Goal: Transaction & Acquisition: Purchase product/service

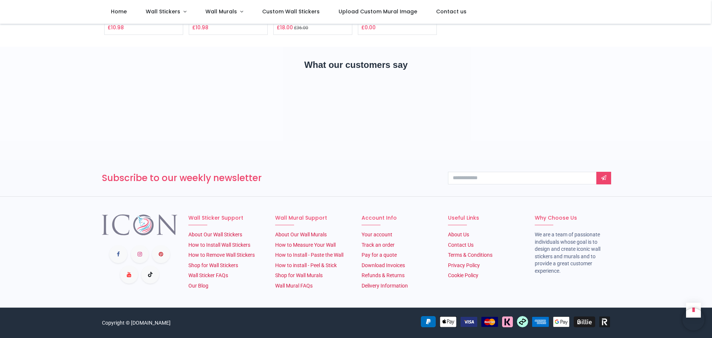
scroll to position [1085, 0]
click at [221, 264] on link "Shop for Wall Stickers" at bounding box center [213, 265] width 50 height 6
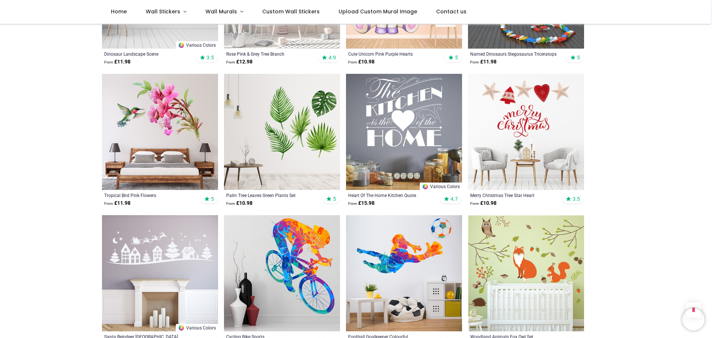
scroll to position [1483, 0]
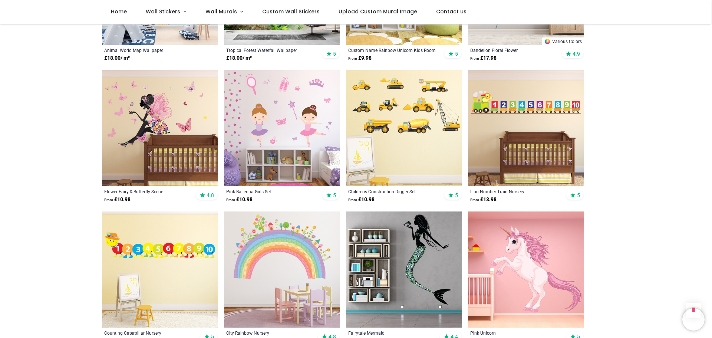
scroll to position [3152, 0]
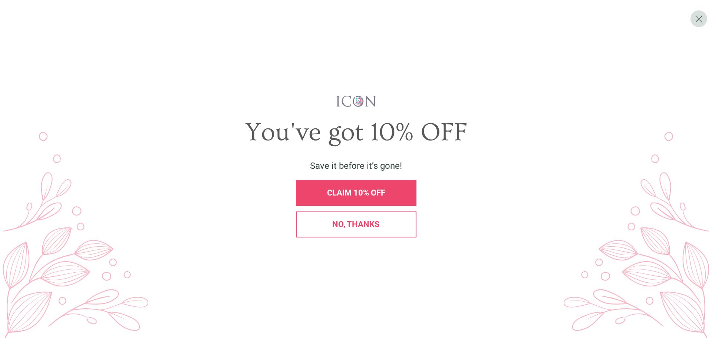
click at [364, 192] on span "CLAIM 10% OFF" at bounding box center [356, 192] width 58 height 9
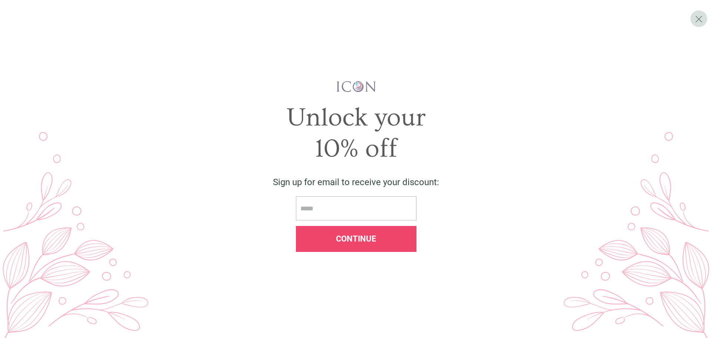
click at [331, 205] on input "email" at bounding box center [356, 208] width 121 height 24
type input "**********"
click at [355, 234] on span "Continue" at bounding box center [356, 238] width 40 height 9
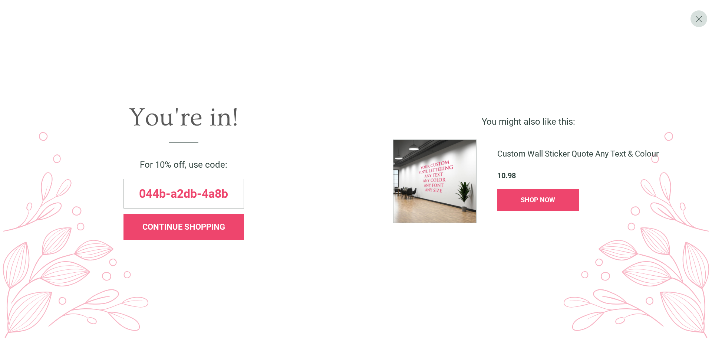
click at [183, 229] on span "CONTINUE SHOPPING" at bounding box center [183, 226] width 83 height 9
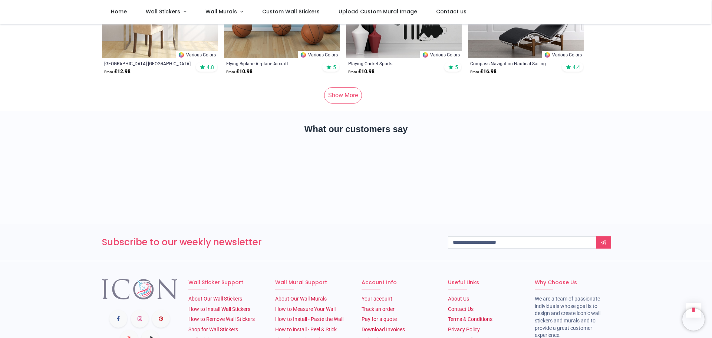
scroll to position [4524, 0]
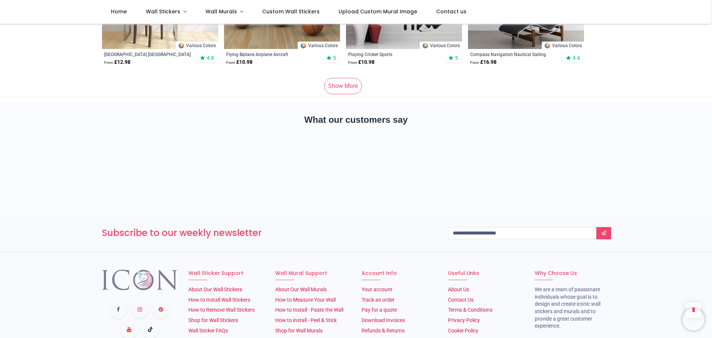
click at [346, 78] on link "Show More" at bounding box center [343, 86] width 38 height 16
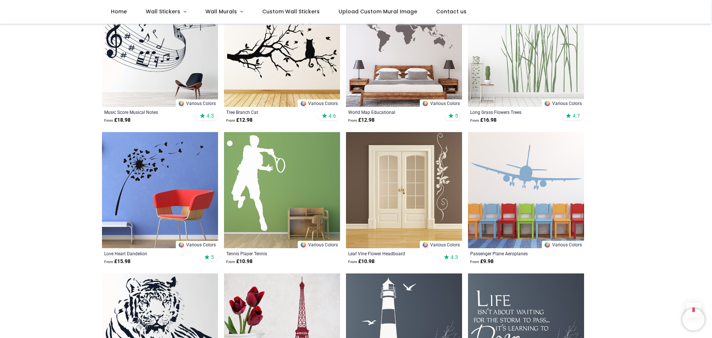
scroll to position [5191, 0]
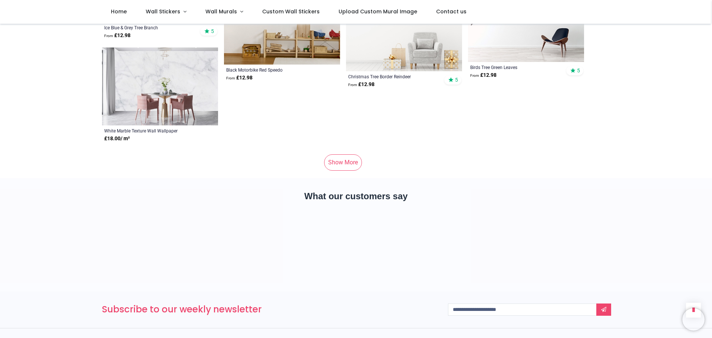
scroll to position [9307, 0]
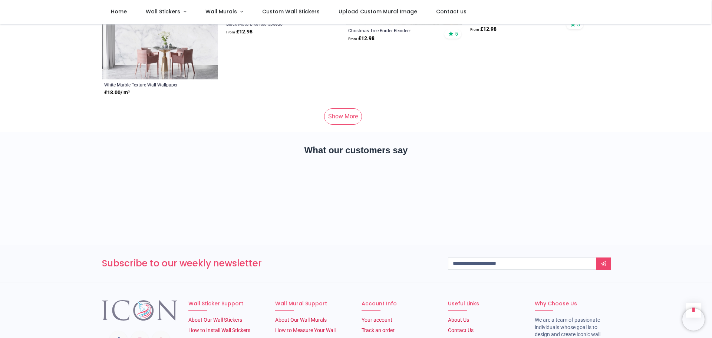
click at [353, 108] on link "Show More" at bounding box center [343, 116] width 38 height 16
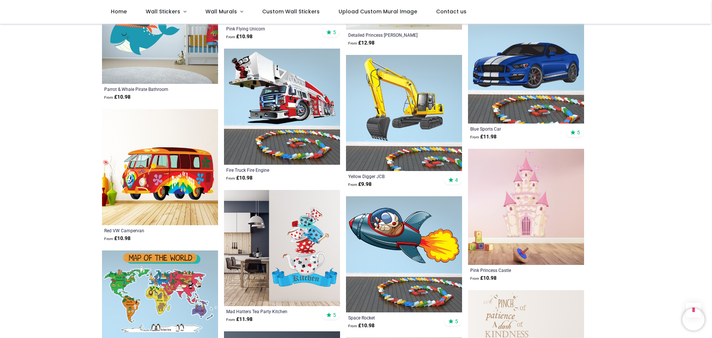
scroll to position [11717, 0]
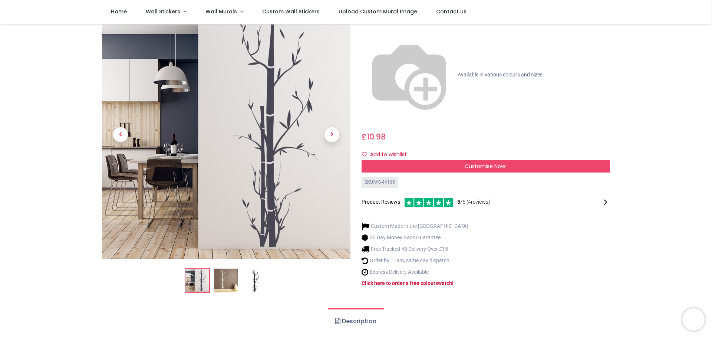
scroll to position [37, 0]
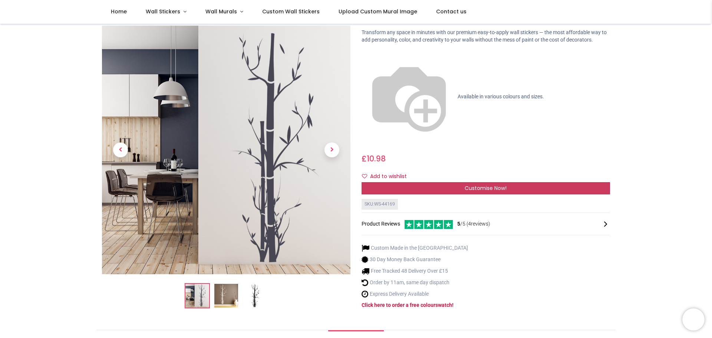
click at [535, 182] on div "Customise Now!" at bounding box center [486, 188] width 248 height 13
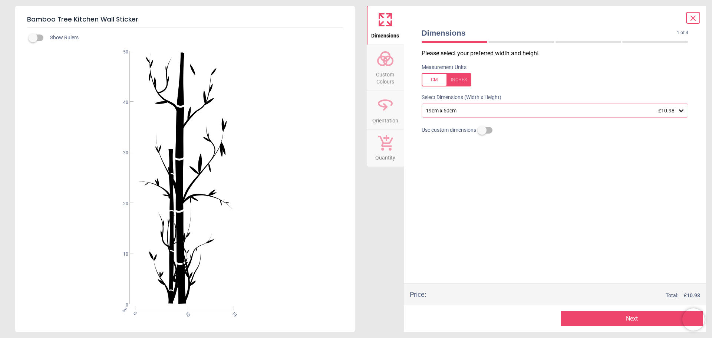
drag, startPoint x: 487, startPoint y: 42, endPoint x: 478, endPoint y: 43, distance: 9.0
click at [478, 43] on div "1 of 5" at bounding box center [555, 41] width 273 height 7
click at [680, 112] on icon at bounding box center [680, 110] width 7 height 7
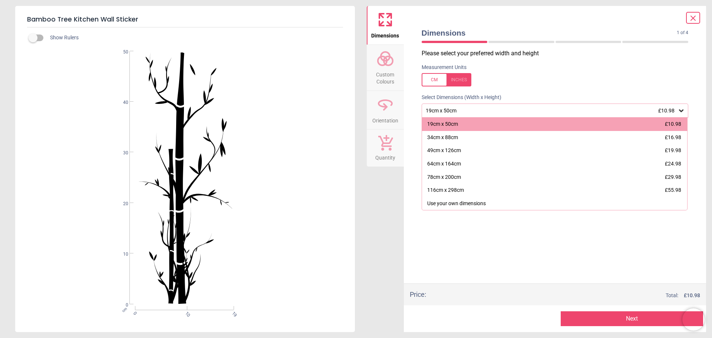
click at [442, 111] on div "19cm x 50cm £10.98" at bounding box center [551, 111] width 253 height 6
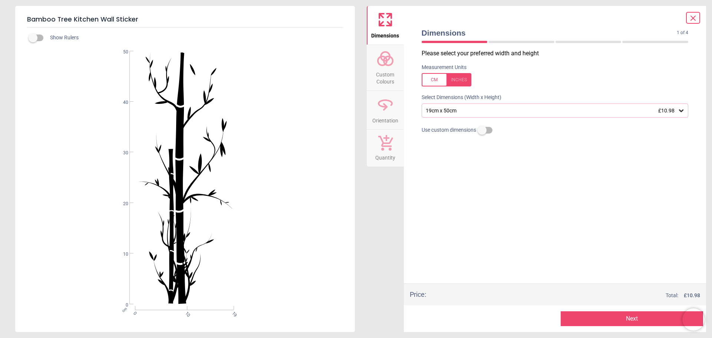
click at [390, 66] on icon at bounding box center [385, 59] width 18 height 18
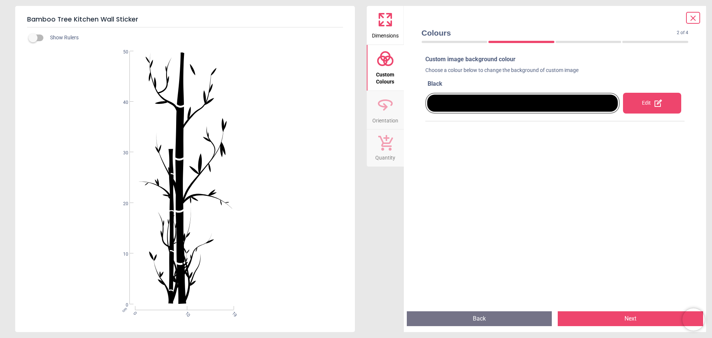
click at [632, 103] on div "Edit" at bounding box center [652, 103] width 58 height 21
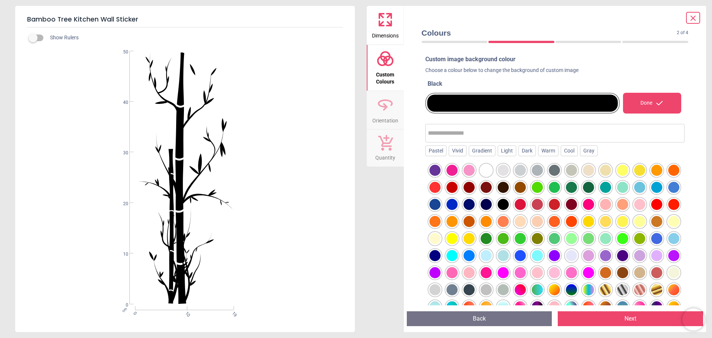
click at [594, 192] on div at bounding box center [588, 187] width 11 height 11
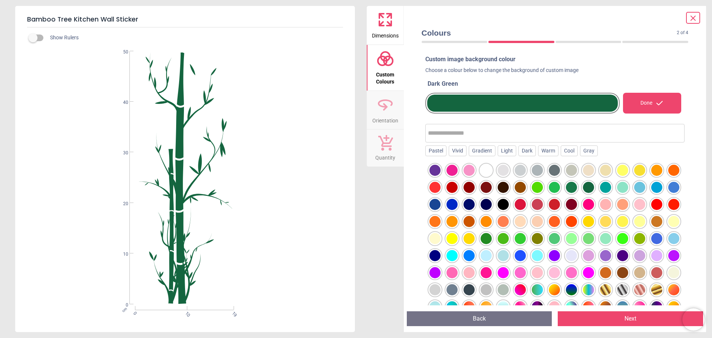
click at [655, 107] on icon at bounding box center [659, 103] width 9 height 9
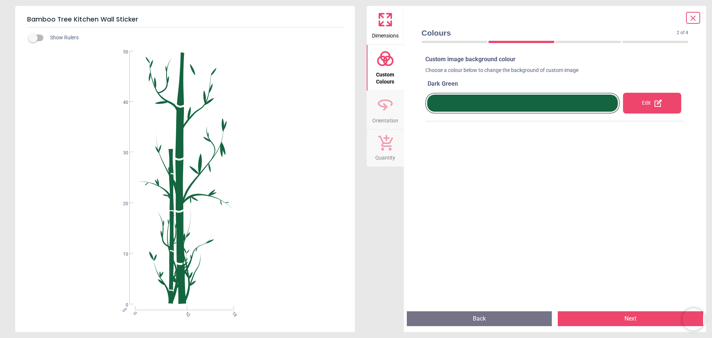
click at [389, 116] on span "Orientation" at bounding box center [385, 118] width 26 height 11
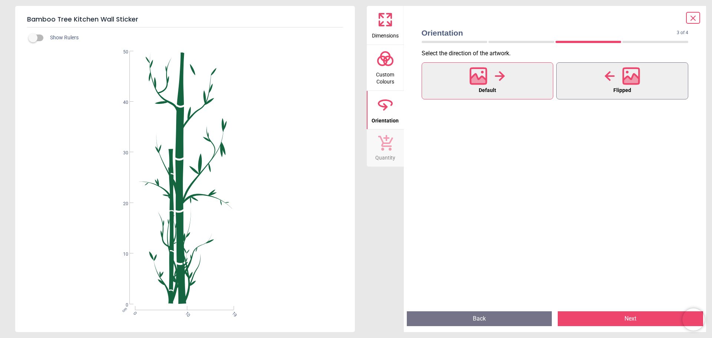
click at [620, 86] on span "Flipped" at bounding box center [622, 91] width 18 height 10
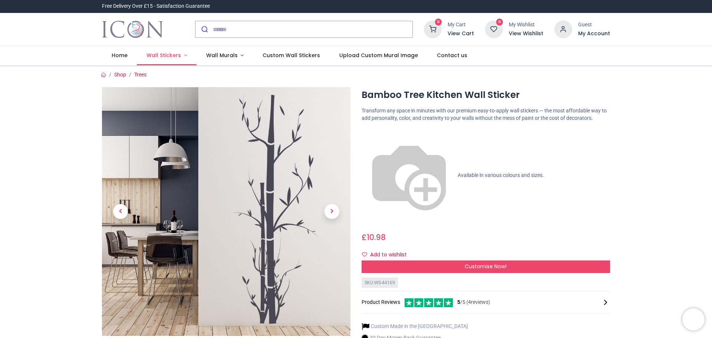
click at [177, 54] on span "Wall Stickers" at bounding box center [163, 55] width 34 height 7
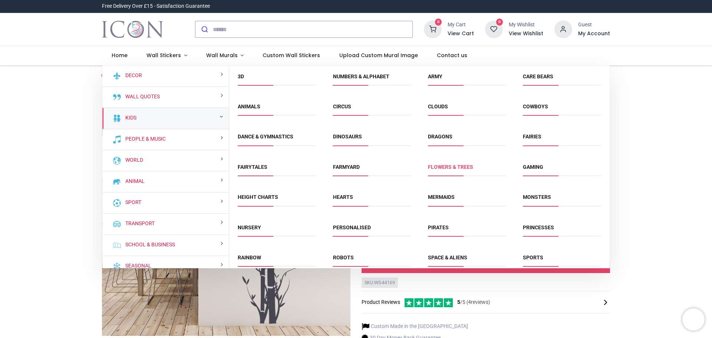
click at [452, 169] on link "Flowers & Trees" at bounding box center [450, 167] width 45 height 6
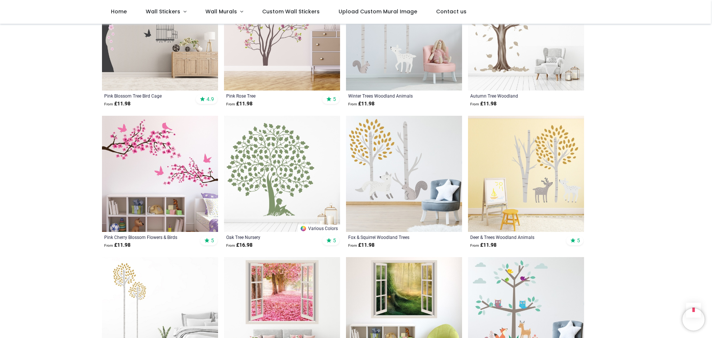
scroll to position [519, 0]
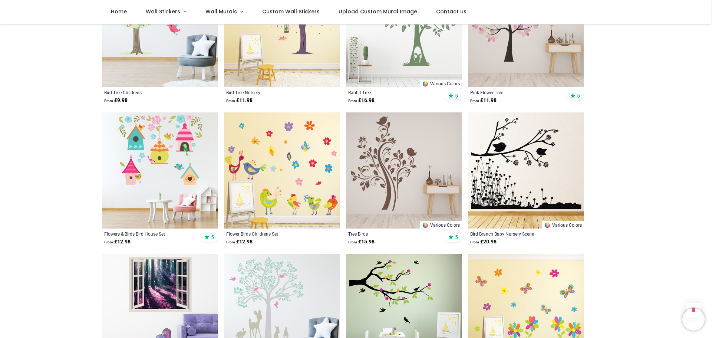
scroll to position [1335, 0]
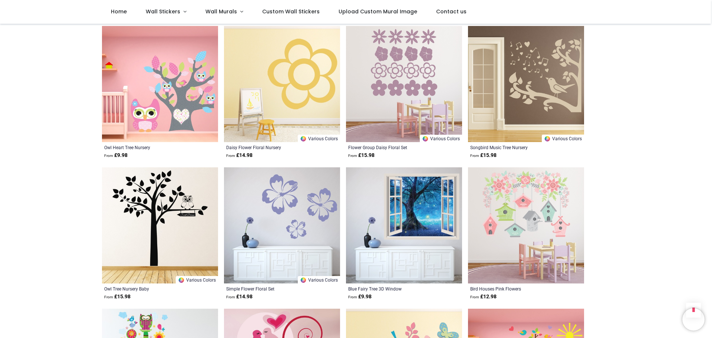
scroll to position [2707, 0]
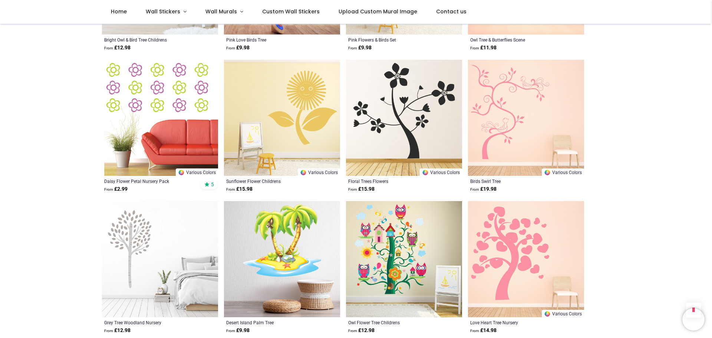
scroll to position [3078, 0]
click at [179, 11] on span "Wall Stickers" at bounding box center [164, 11] width 36 height 7
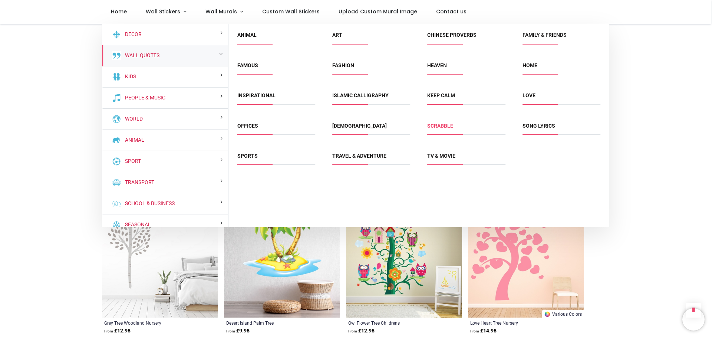
click at [437, 128] on link "Scrabble" at bounding box center [440, 126] width 26 height 6
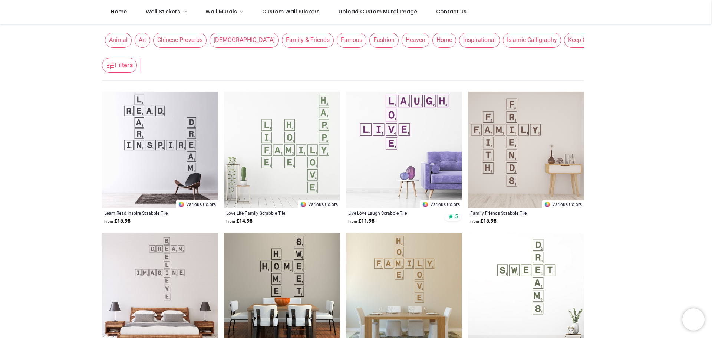
scroll to position [111, 0]
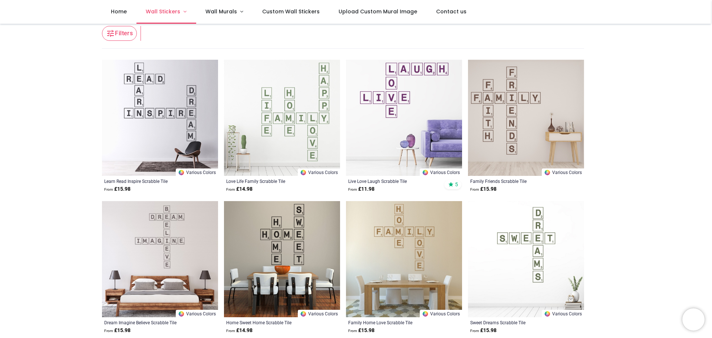
click at [177, 11] on span "Wall Stickers" at bounding box center [163, 11] width 34 height 7
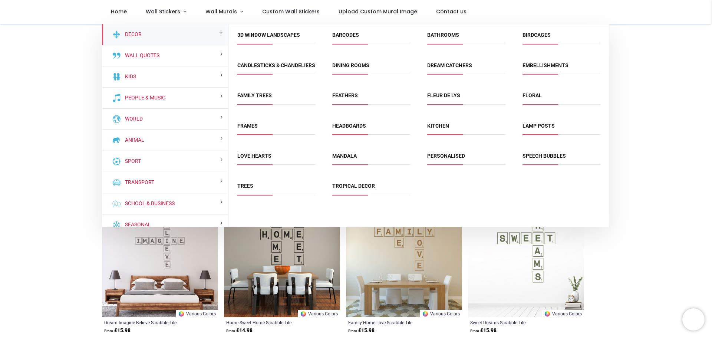
click at [446, 135] on span "Kitchen" at bounding box center [466, 128] width 78 height 12
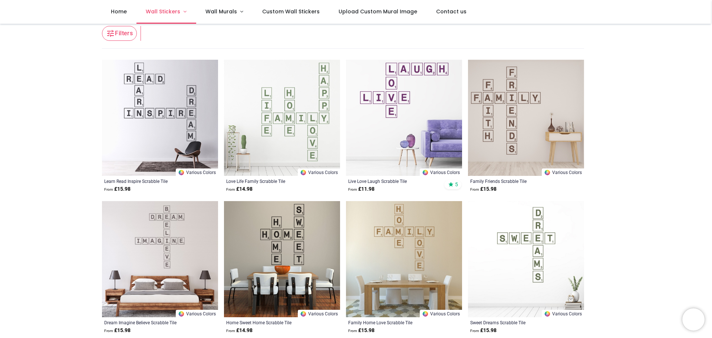
click at [173, 14] on span "Wall Stickers" at bounding box center [163, 11] width 34 height 7
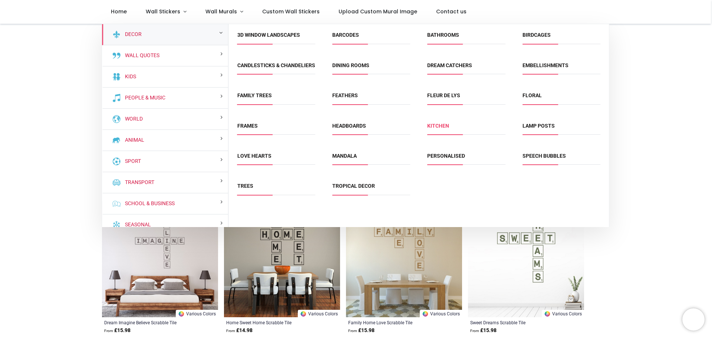
click at [442, 129] on link "Kitchen" at bounding box center [438, 126] width 22 height 6
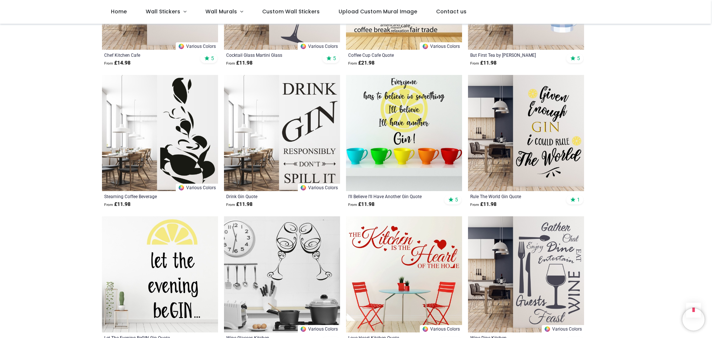
scroll to position [816, 0]
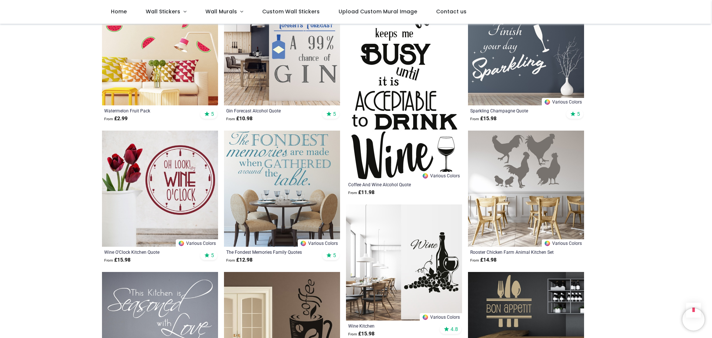
scroll to position [1632, 0]
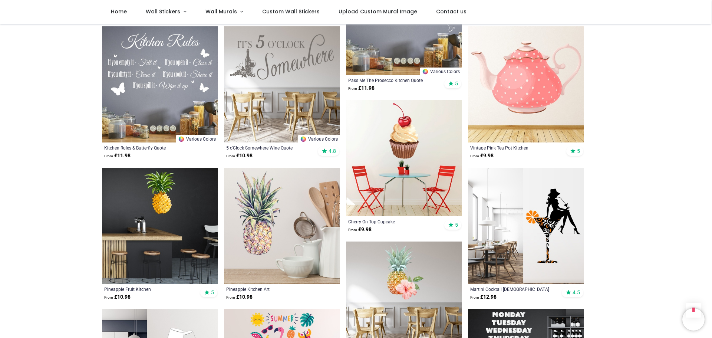
scroll to position [2707, 0]
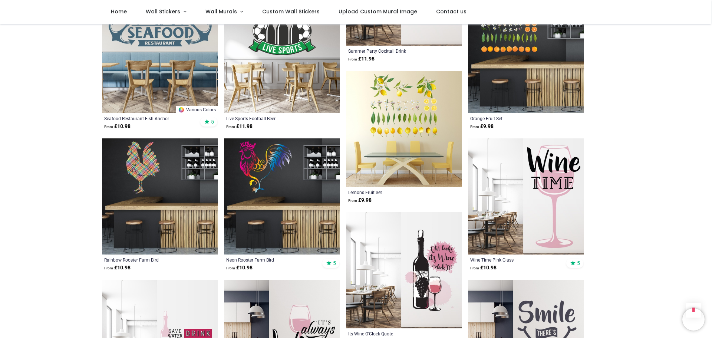
scroll to position [3300, 0]
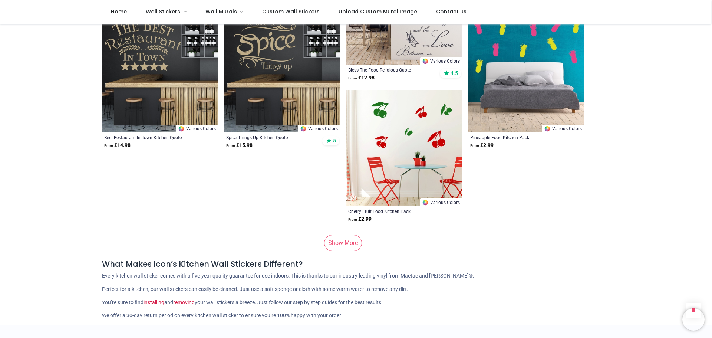
scroll to position [4969, 0]
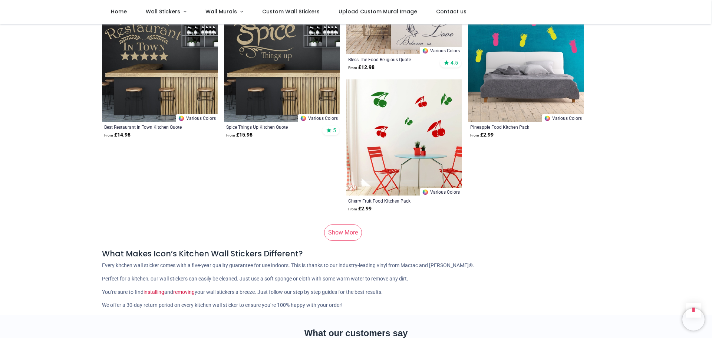
click at [341, 224] on link "Show More" at bounding box center [343, 232] width 38 height 16
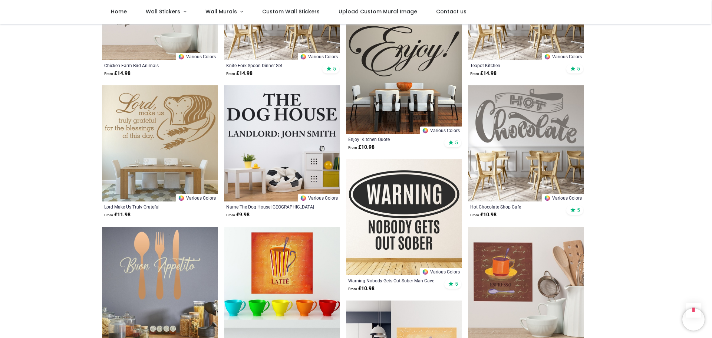
scroll to position [5747, 0]
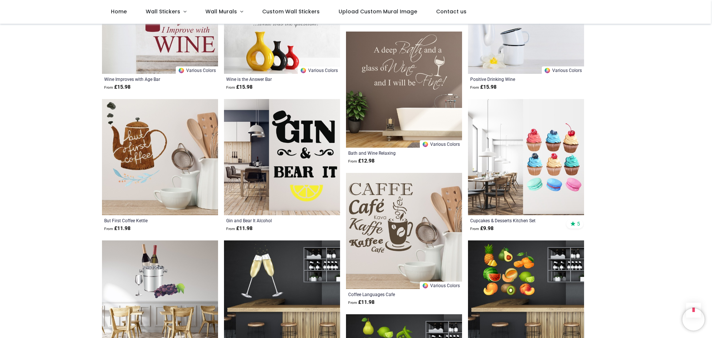
scroll to position [6674, 0]
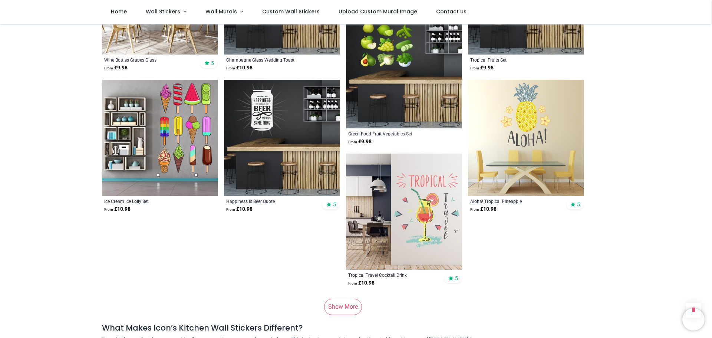
scroll to position [6897, 0]
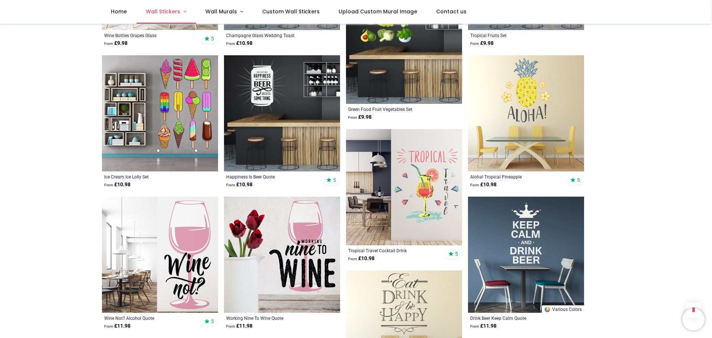
click at [159, 12] on span "Wall Stickers" at bounding box center [163, 11] width 34 height 7
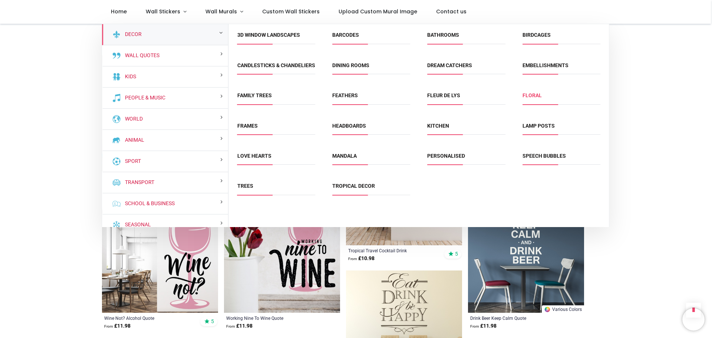
click at [533, 98] on link "Floral" at bounding box center [531, 95] width 19 height 6
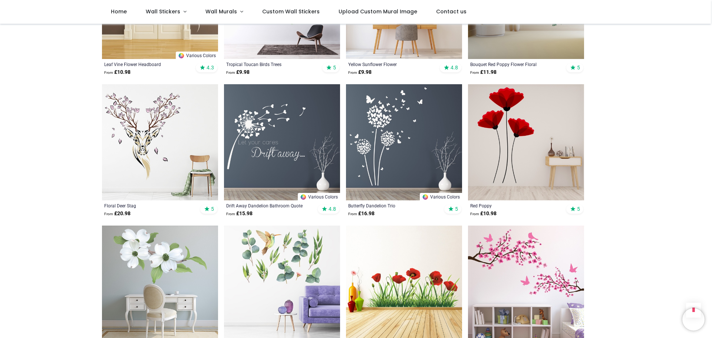
scroll to position [519, 0]
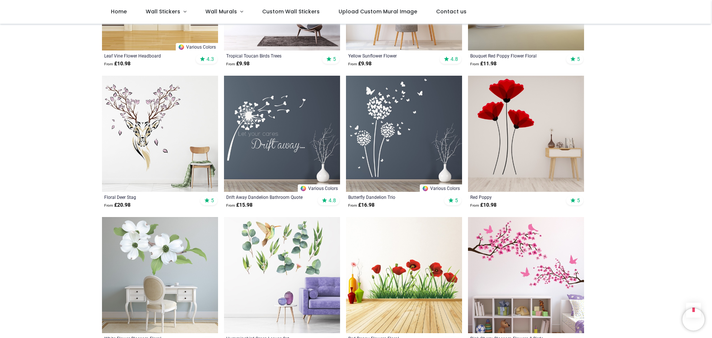
click at [323, 152] on img at bounding box center [282, 134] width 116 height 116
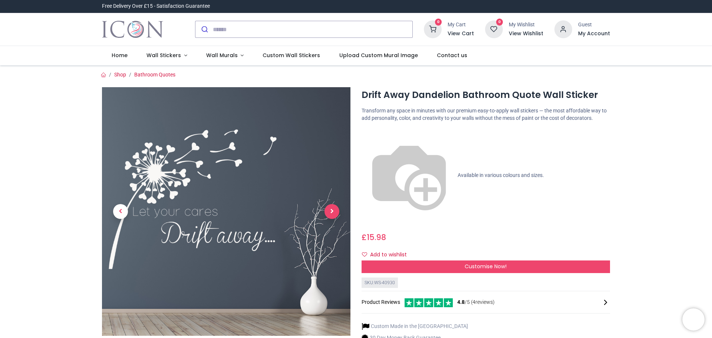
click at [335, 210] on span "Next" at bounding box center [331, 211] width 15 height 15
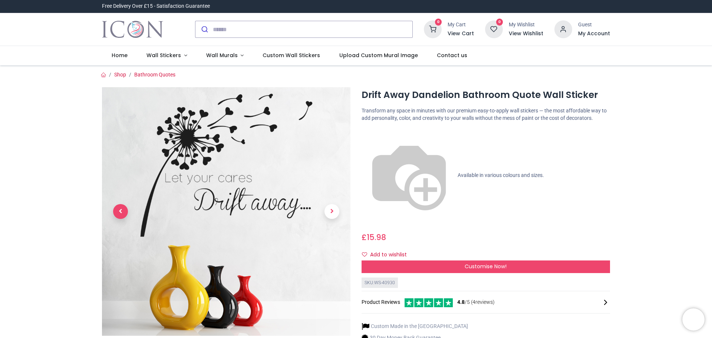
click at [121, 212] on span "Previous" at bounding box center [120, 211] width 15 height 15
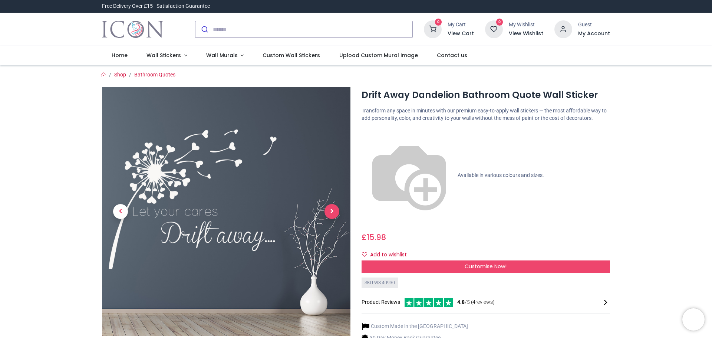
click at [333, 216] on span "Next" at bounding box center [331, 211] width 15 height 15
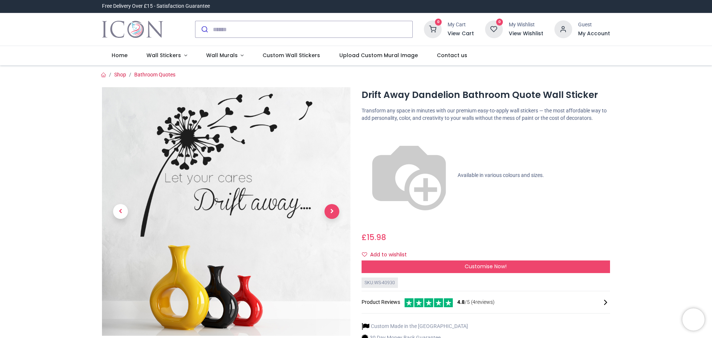
click at [333, 216] on span "Next" at bounding box center [331, 211] width 15 height 15
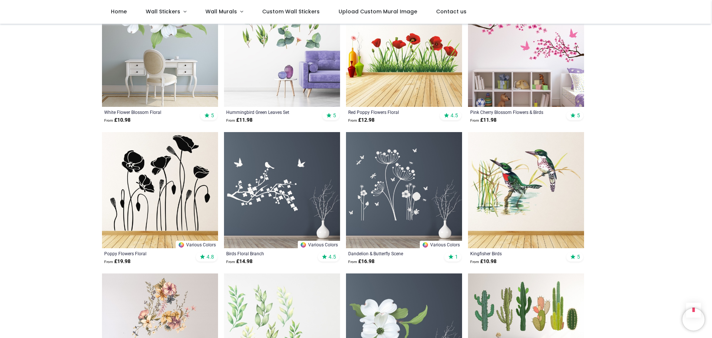
scroll to position [779, 0]
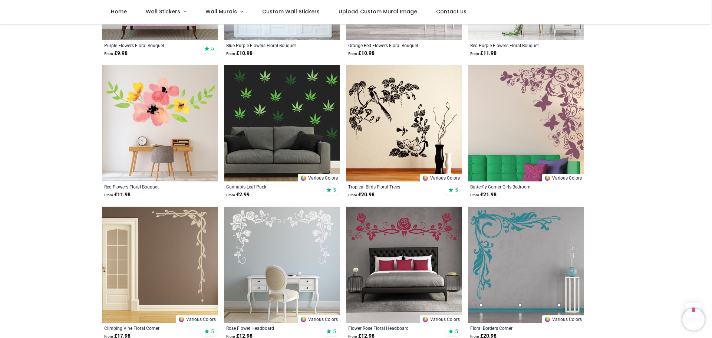
scroll to position [1706, 0]
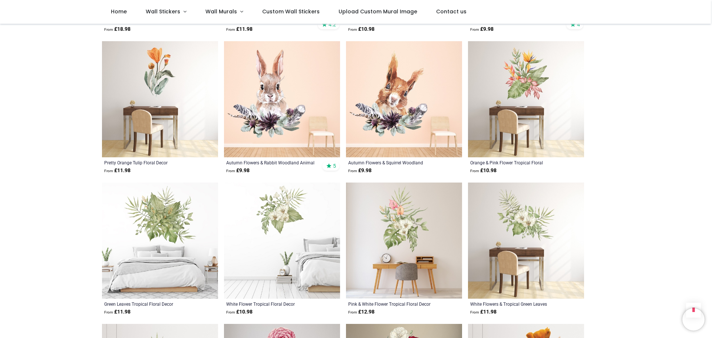
scroll to position [2114, 0]
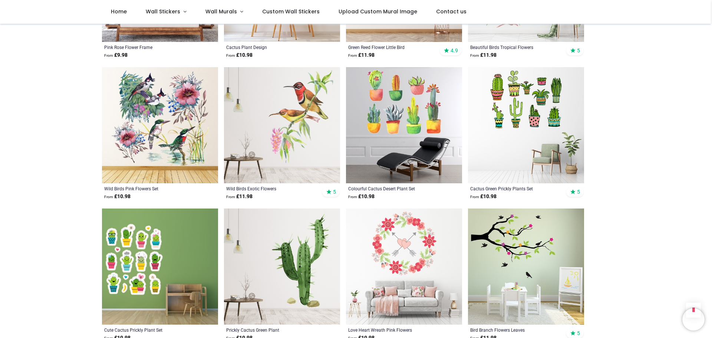
scroll to position [3819, 0]
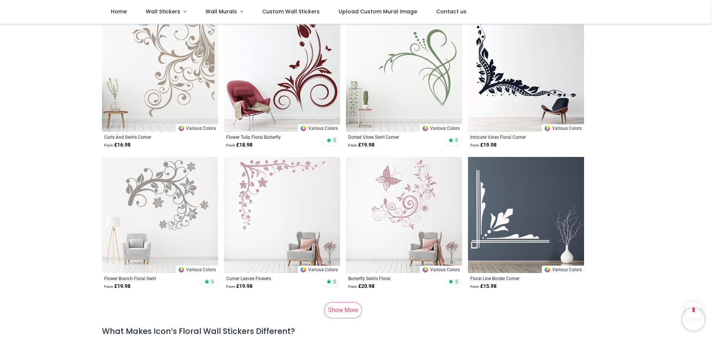
scroll to position [4857, 0]
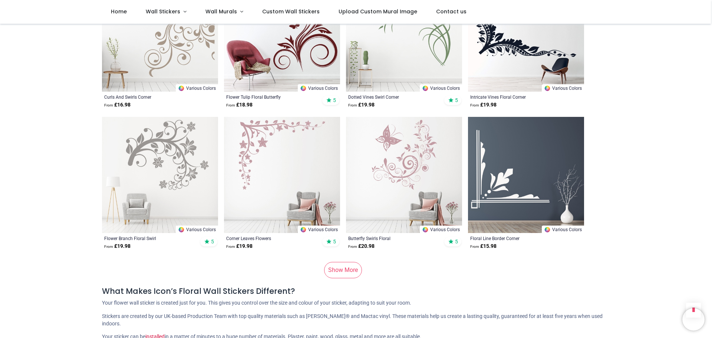
click at [343, 262] on link "Show More" at bounding box center [343, 270] width 38 height 16
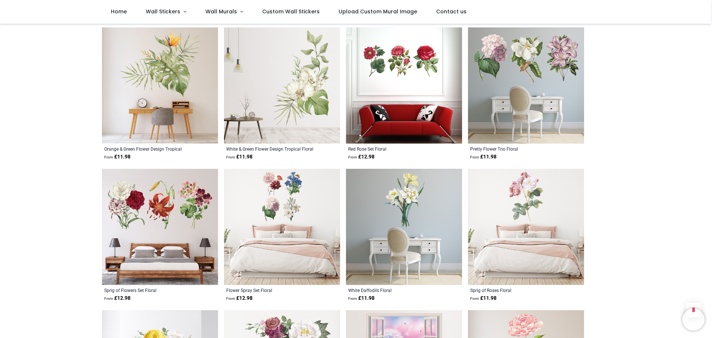
scroll to position [5562, 0]
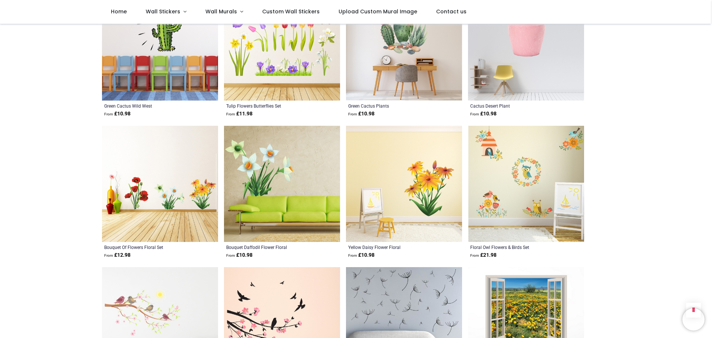
scroll to position [6563, 0]
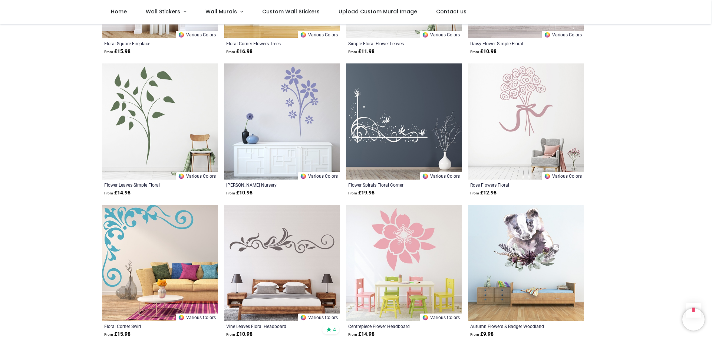
scroll to position [7490, 0]
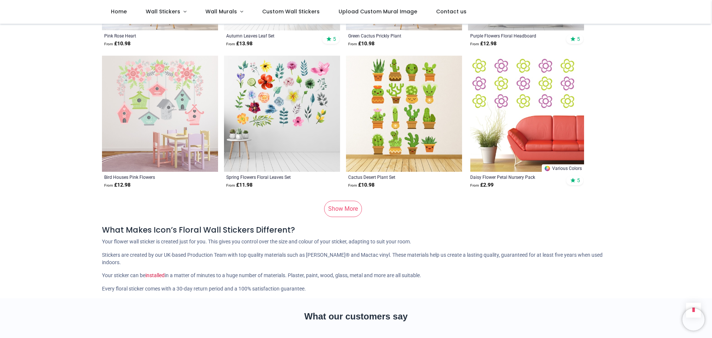
scroll to position [9900, 0]
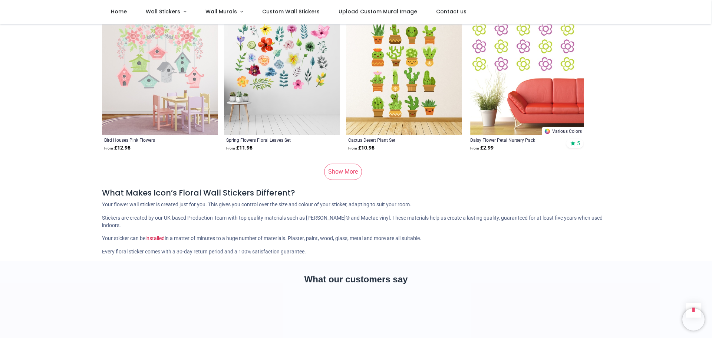
click at [340, 164] on link "Show More" at bounding box center [343, 172] width 38 height 16
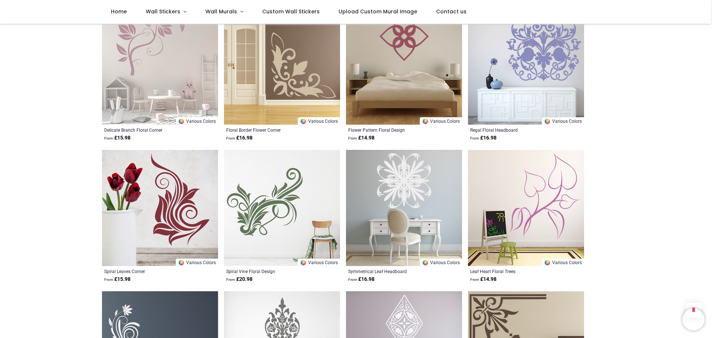
scroll to position [11606, 0]
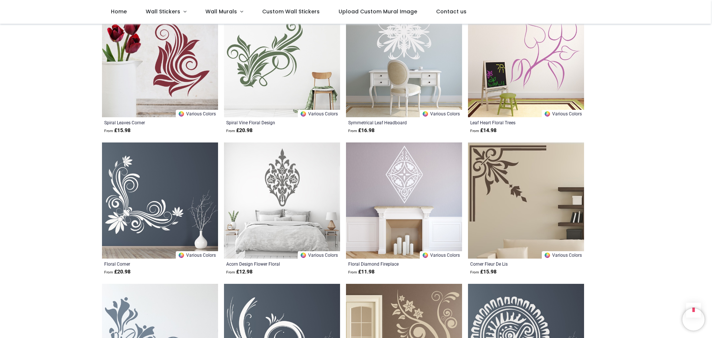
scroll to position [11680, 0]
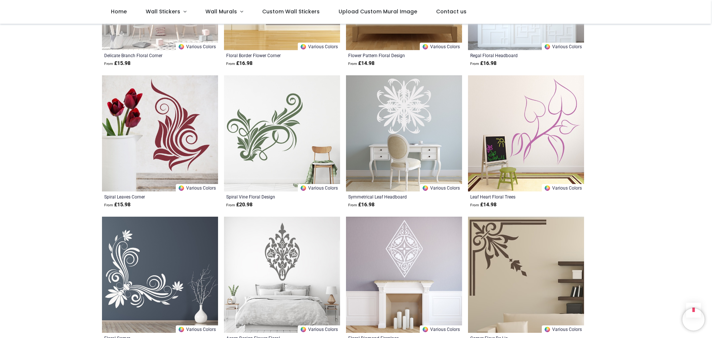
click at [281, 122] on img at bounding box center [282, 133] width 116 height 116
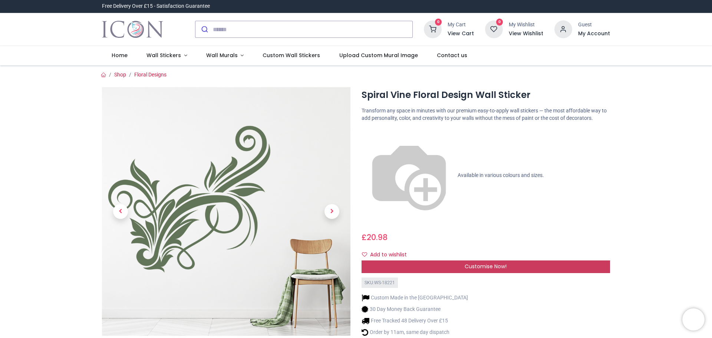
click at [501, 260] on div "Customise Now!" at bounding box center [486, 266] width 248 height 13
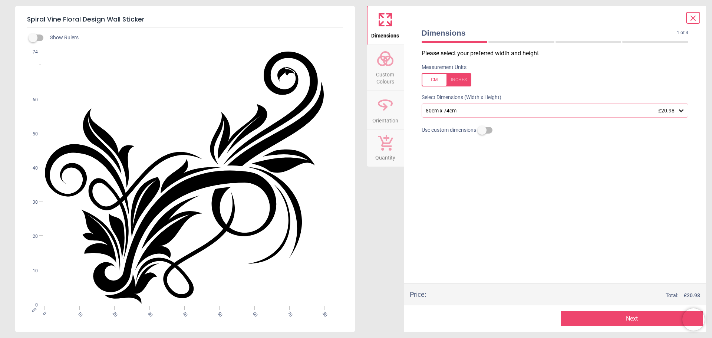
click at [504, 55] on p "Please select your preferred width and height" at bounding box center [558, 53] width 273 height 8
click at [453, 38] on div "1 of 5" at bounding box center [555, 41] width 273 height 7
drag, startPoint x: 488, startPoint y: 44, endPoint x: 439, endPoint y: 44, distance: 48.9
click at [439, 44] on div "1 of 5" at bounding box center [555, 41] width 273 height 7
click at [446, 44] on div "1 of 5" at bounding box center [555, 41] width 273 height 7
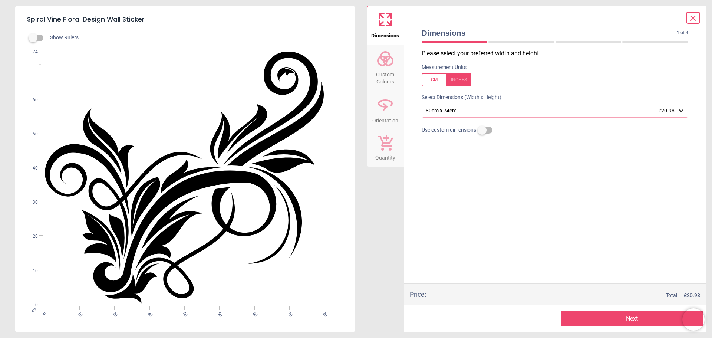
click at [434, 82] on div at bounding box center [447, 79] width 50 height 13
click at [682, 110] on icon at bounding box center [680, 110] width 7 height 7
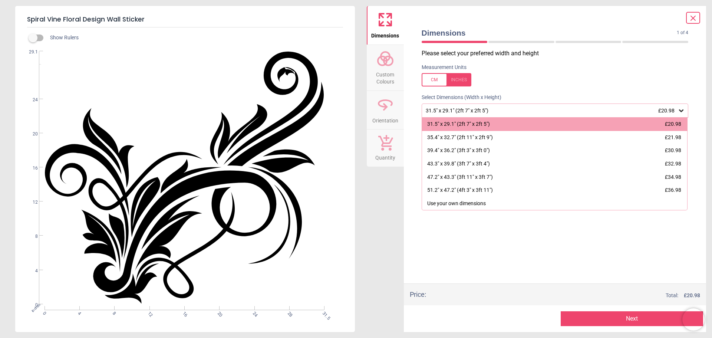
click at [483, 111] on div "31.5" x 29.1" (2ft 7" x 2ft 5") £20.98" at bounding box center [551, 111] width 253 height 6
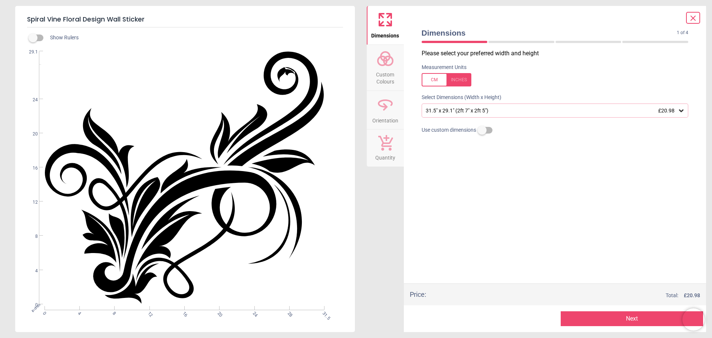
click at [392, 68] on span "Custom Colours" at bounding box center [385, 76] width 36 height 18
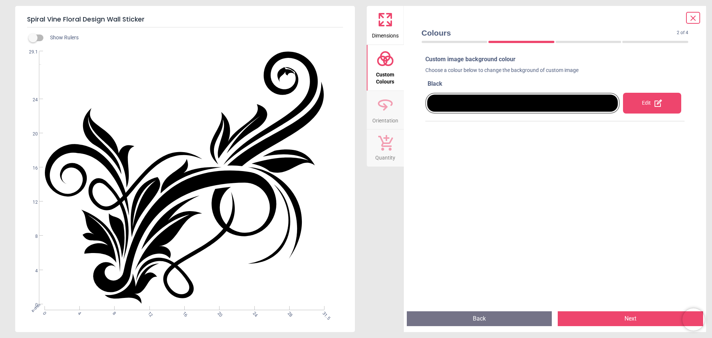
click at [647, 104] on div "Edit" at bounding box center [652, 103] width 58 height 21
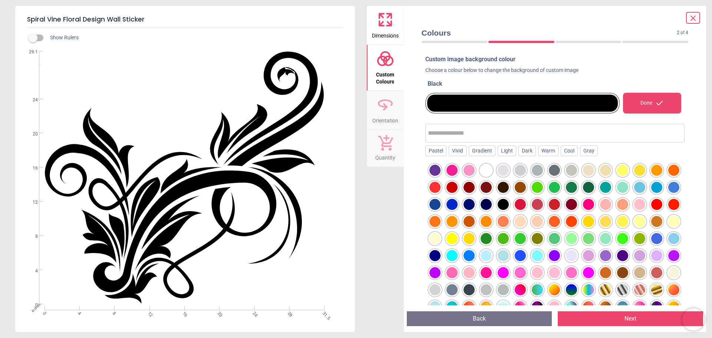
click at [634, 244] on div at bounding box center [639, 238] width 11 height 11
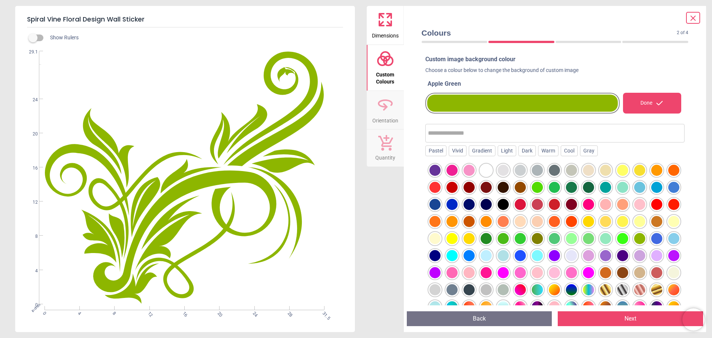
click at [509, 244] on div at bounding box center [503, 238] width 11 height 11
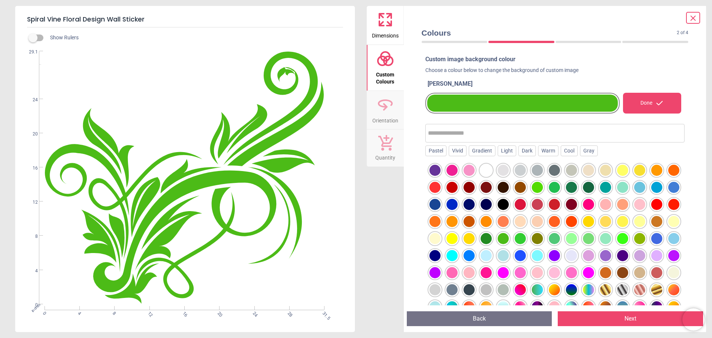
click at [526, 241] on div at bounding box center [520, 238] width 11 height 11
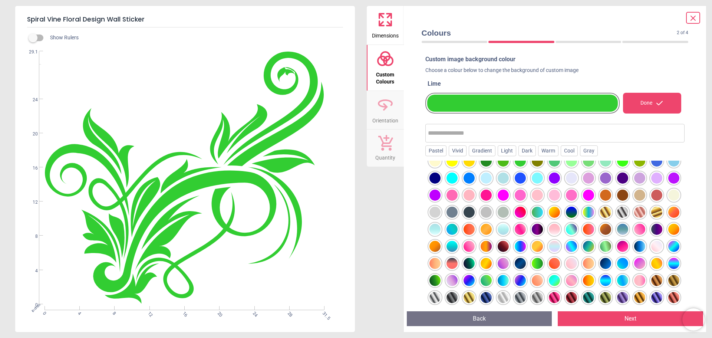
scroll to position [95, 0]
click at [441, 275] on div at bounding box center [434, 280] width 11 height 11
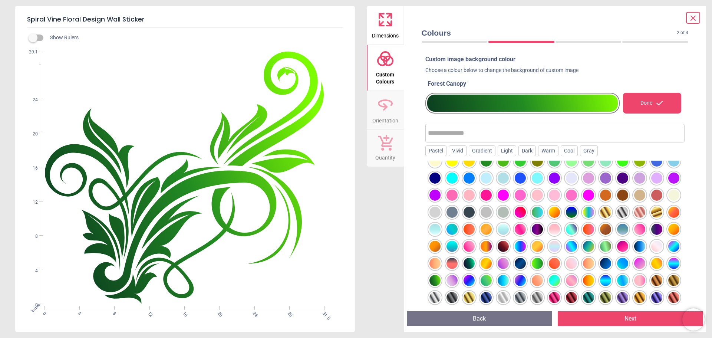
click at [600, 247] on div at bounding box center [605, 246] width 11 height 11
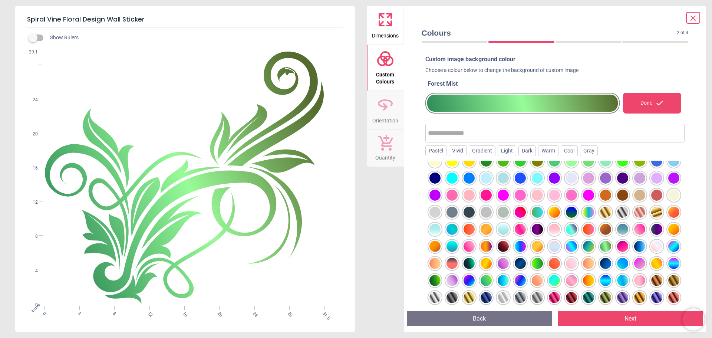
click at [532, 264] on div at bounding box center [537, 263] width 11 height 11
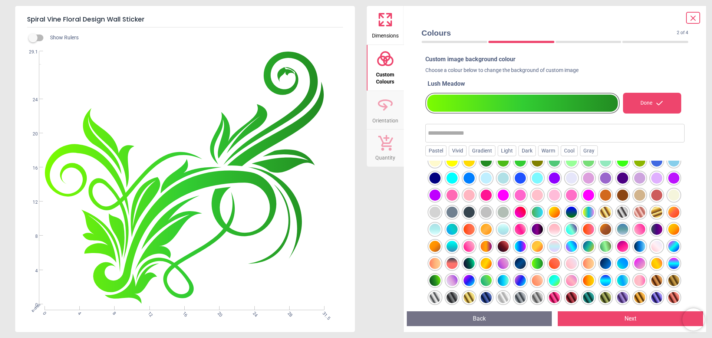
click at [481, 277] on div at bounding box center [486, 280] width 11 height 11
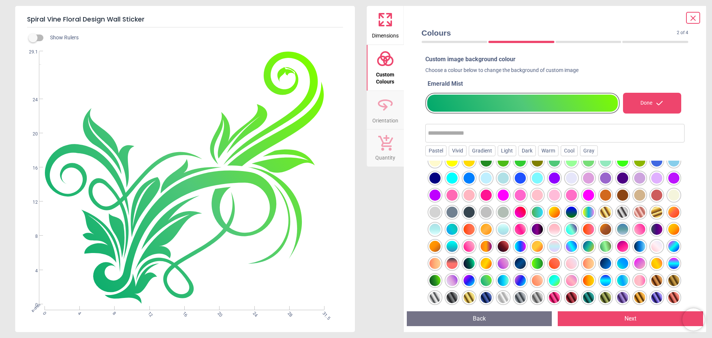
click at [583, 212] on div at bounding box center [588, 212] width 11 height 11
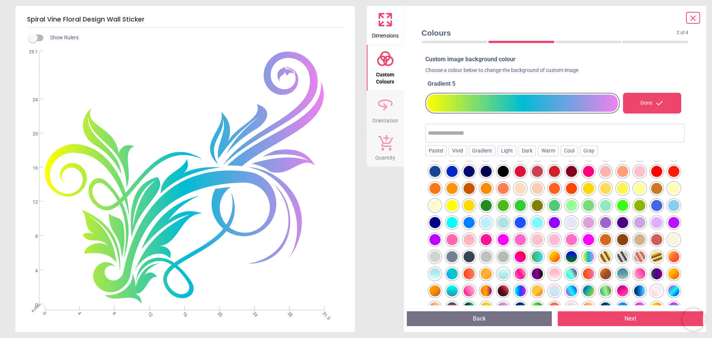
scroll to position [20, 0]
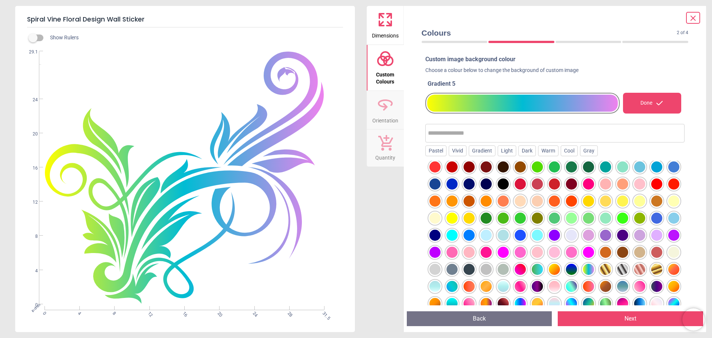
click at [509, 220] on div at bounding box center [503, 217] width 11 height 11
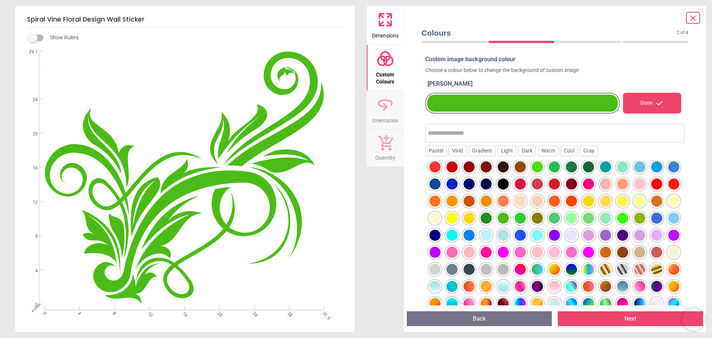
click at [492, 220] on div at bounding box center [486, 217] width 11 height 11
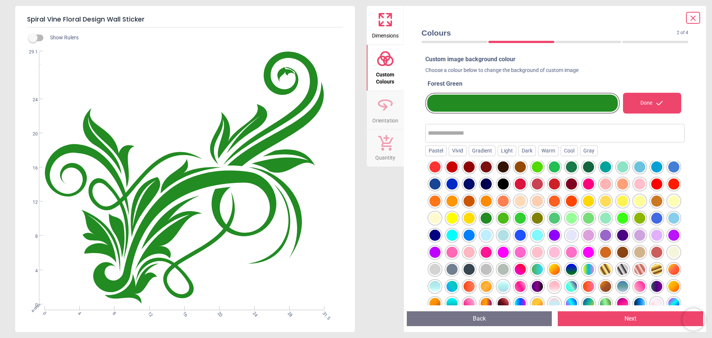
click at [389, 118] on span "Orientation" at bounding box center [385, 118] width 26 height 11
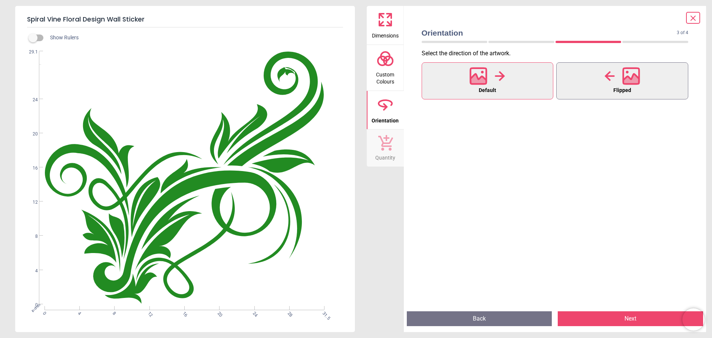
click at [622, 83] on icon at bounding box center [631, 76] width 18 height 18
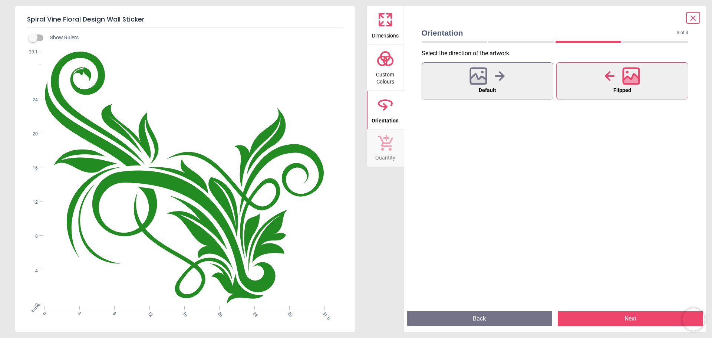
click at [383, 29] on span "Dimensions" at bounding box center [385, 34] width 27 height 11
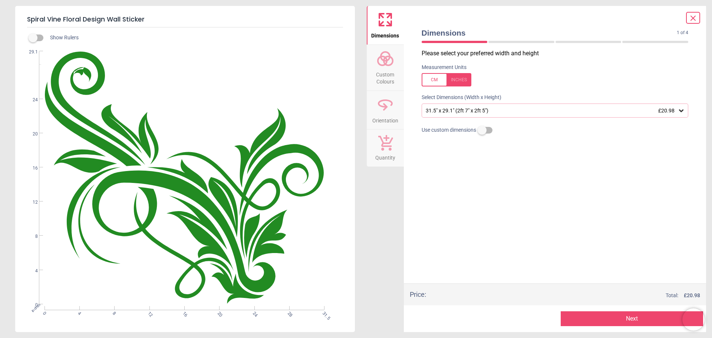
click at [482, 130] on label at bounding box center [482, 130] width 0 height 0
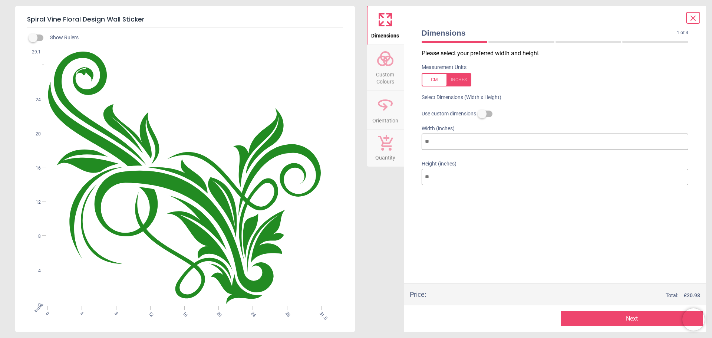
drag, startPoint x: 435, startPoint y: 144, endPoint x: 416, endPoint y: 140, distance: 19.3
click at [416, 140] on div "Width (inches) **" at bounding box center [555, 138] width 279 height 35
type input "*"
type input "**"
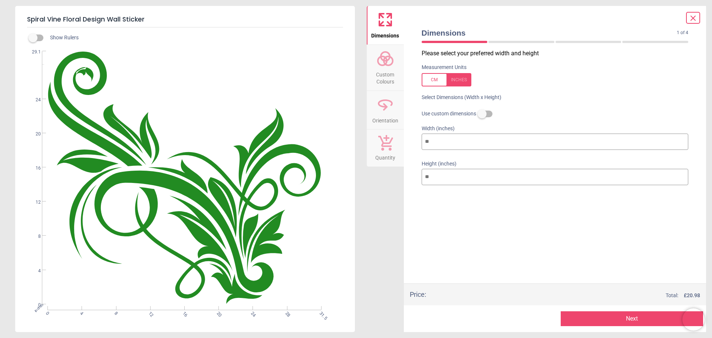
type input "**"
drag, startPoint x: 433, startPoint y: 184, endPoint x: 421, endPoint y: 187, distance: 12.4
click at [422, 187] on input "**" at bounding box center [555, 183] width 267 height 16
click at [569, 257] on div "Please select your preferred width and height Measurement Units Select Dimensio…" at bounding box center [555, 166] width 279 height 234
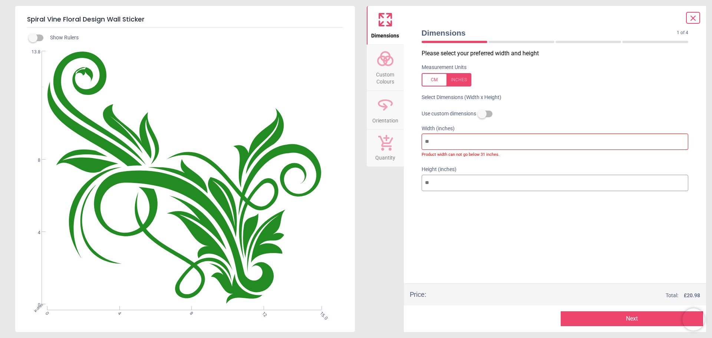
click at [390, 54] on icon at bounding box center [385, 59] width 18 height 18
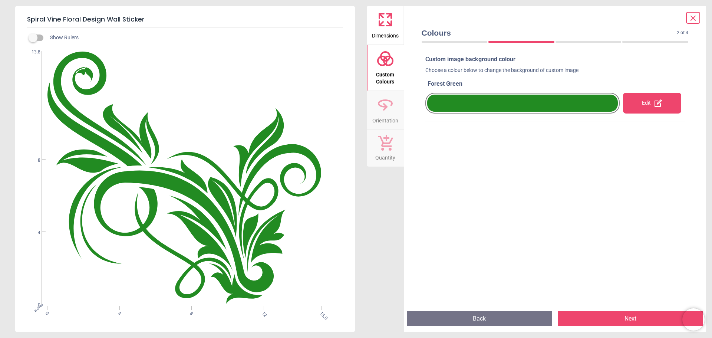
click at [640, 108] on div "Edit" at bounding box center [652, 103] width 58 height 21
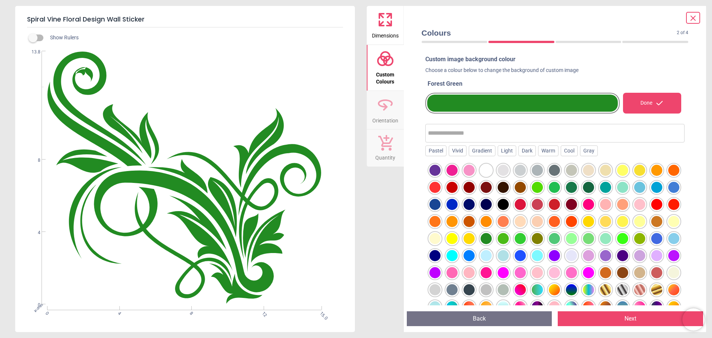
click at [503, 167] on div at bounding box center [503, 170] width 11 height 11
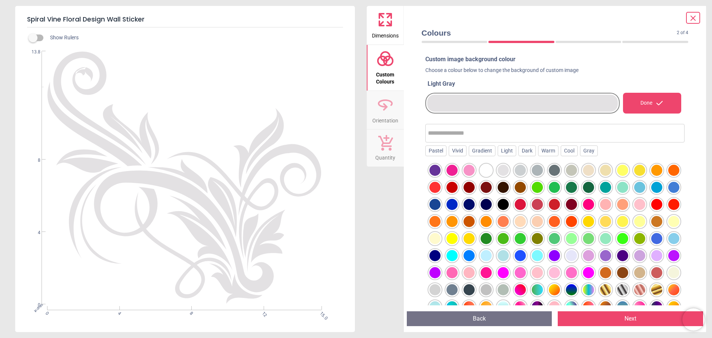
click at [522, 171] on div at bounding box center [520, 170] width 11 height 11
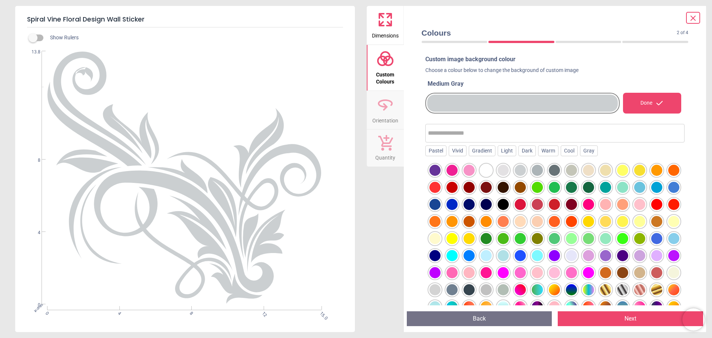
click at [611, 191] on div at bounding box center [605, 187] width 11 height 11
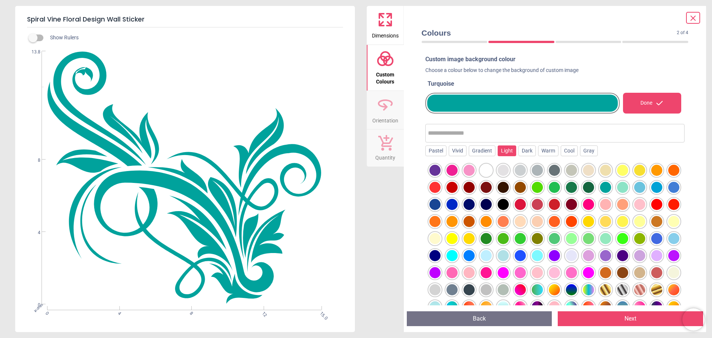
click at [503, 151] on div "Light" at bounding box center [507, 150] width 19 height 11
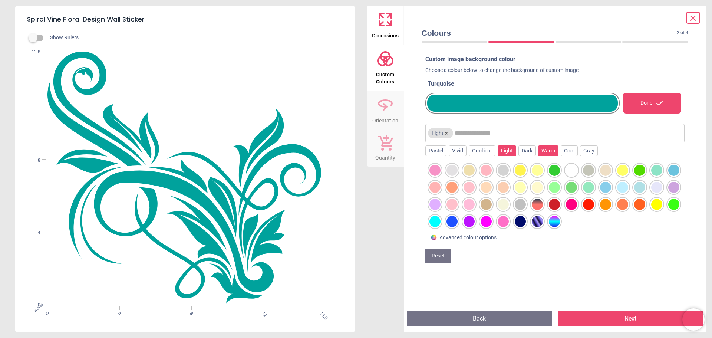
click at [539, 149] on div "Warm" at bounding box center [548, 150] width 20 height 11
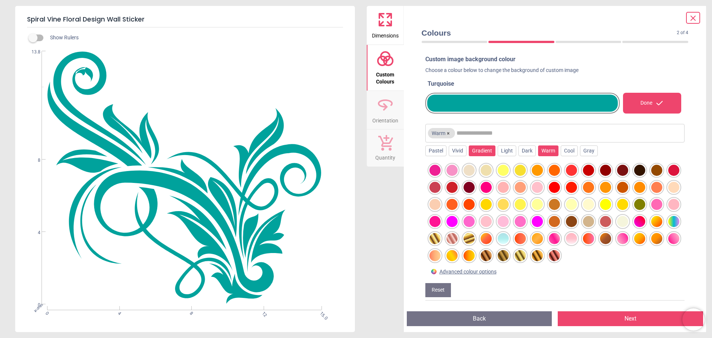
click at [478, 150] on div "Gradient" at bounding box center [482, 150] width 27 height 11
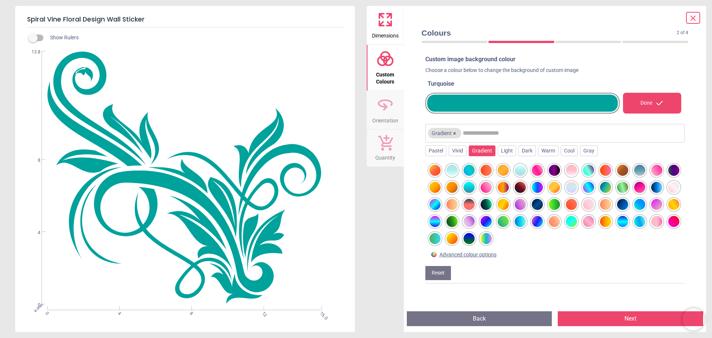
click at [691, 18] on icon at bounding box center [693, 18] width 9 height 9
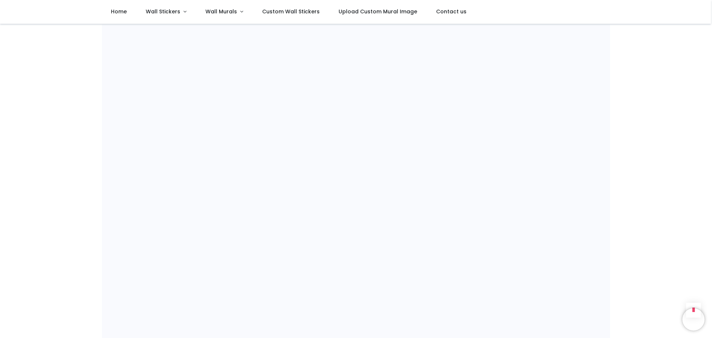
scroll to position [523, 0]
click at [170, 11] on span "Wall Stickers" at bounding box center [163, 11] width 34 height 7
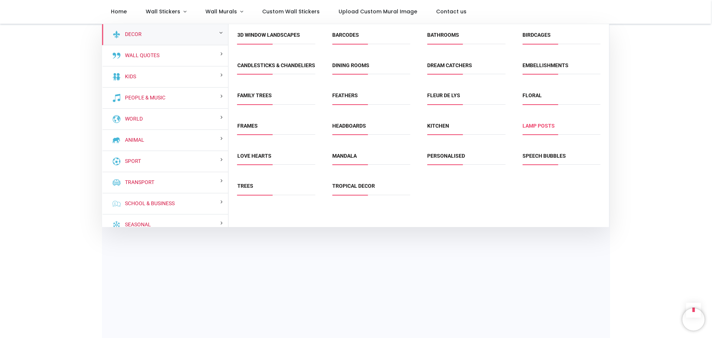
click at [549, 129] on link "Lamp Posts" at bounding box center [538, 126] width 32 height 6
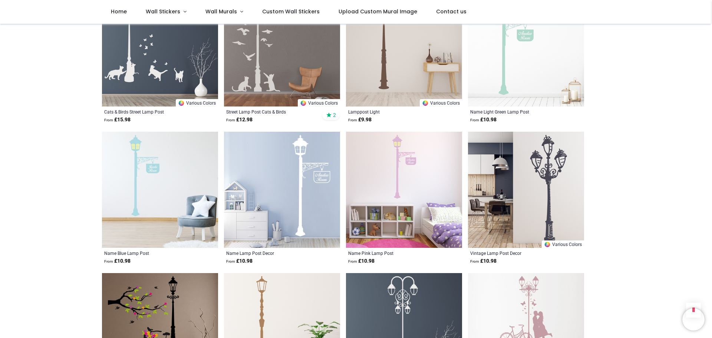
scroll to position [334, 0]
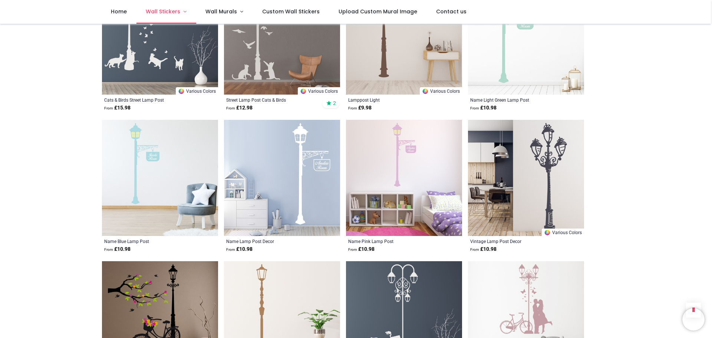
click at [181, 14] on link "Wall Stickers" at bounding box center [166, 12] width 60 height 24
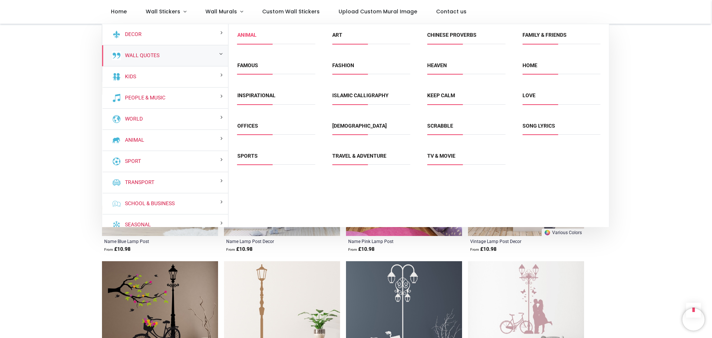
click at [248, 35] on link "Animal" at bounding box center [246, 35] width 19 height 6
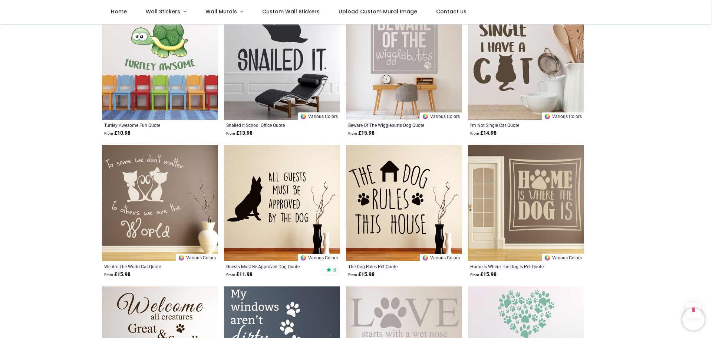
scroll to position [742, 0]
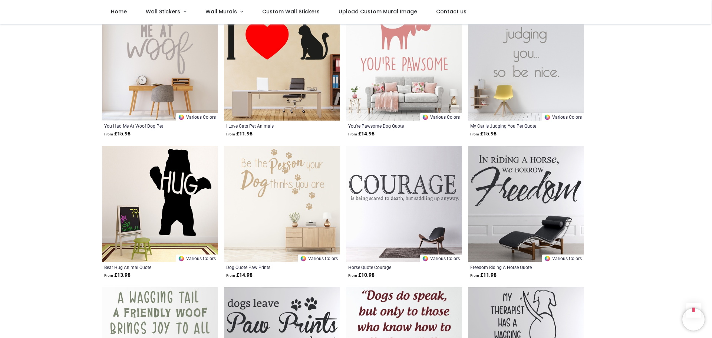
scroll to position [1149, 0]
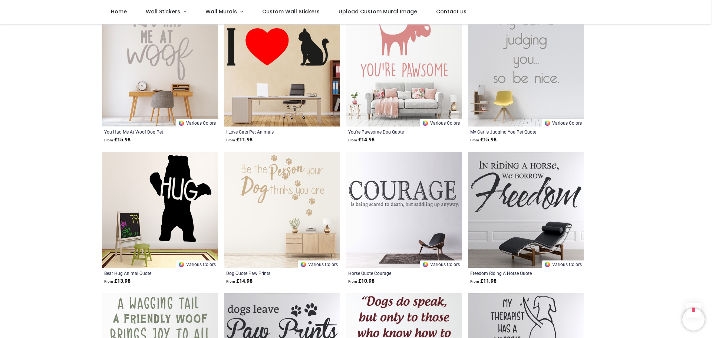
click at [168, 182] on img at bounding box center [160, 210] width 116 height 116
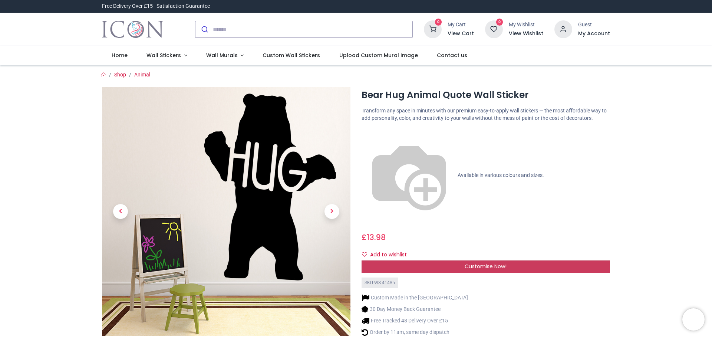
click at [489, 263] on span "Customise Now!" at bounding box center [486, 266] width 42 height 7
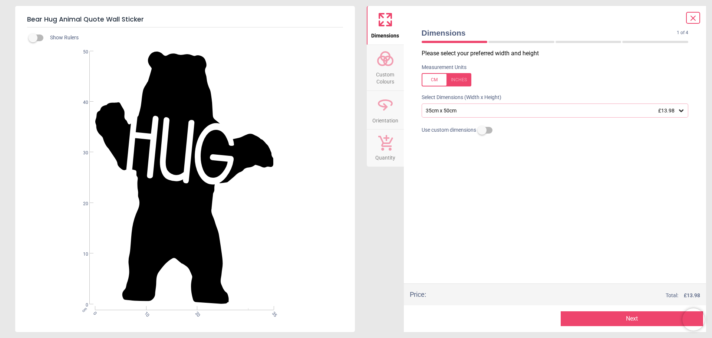
click at [391, 64] on circle at bounding box center [388, 60] width 9 height 9
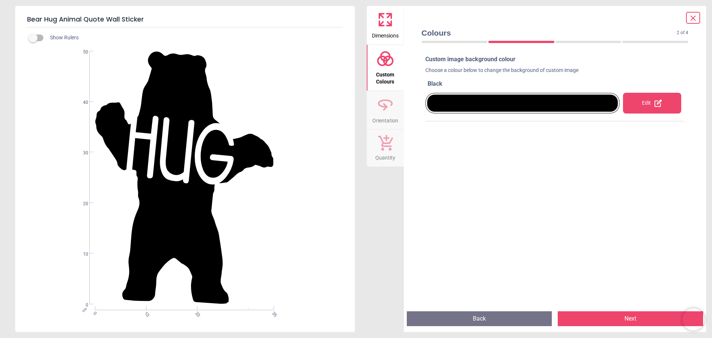
click at [641, 105] on div "Edit" at bounding box center [652, 103] width 58 height 21
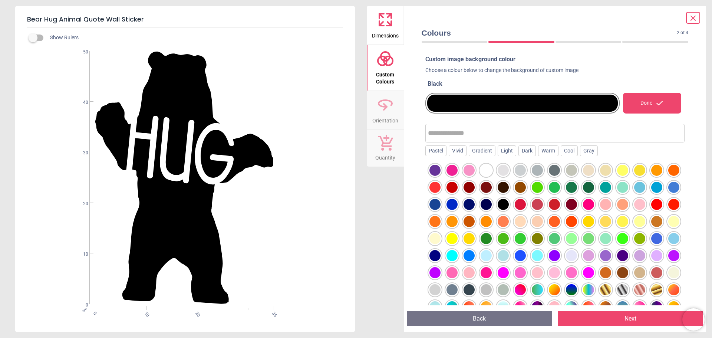
click at [594, 186] on div at bounding box center [588, 187] width 11 height 11
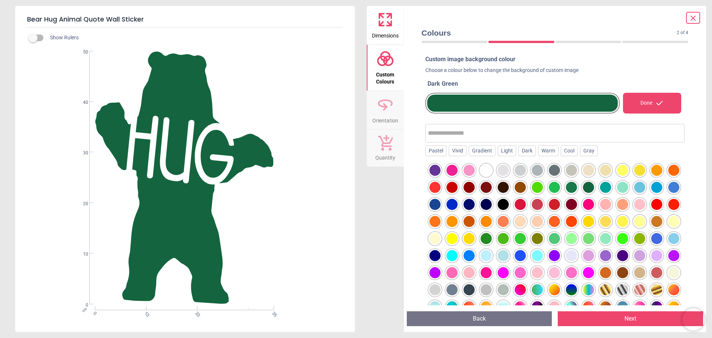
click at [388, 110] on icon at bounding box center [385, 105] width 18 height 18
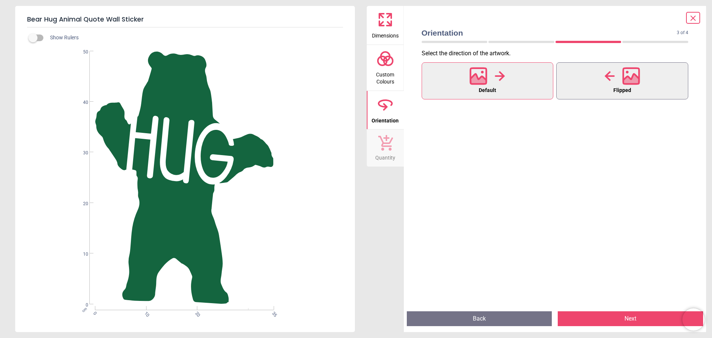
click at [631, 80] on icon at bounding box center [631, 80] width 16 height 13
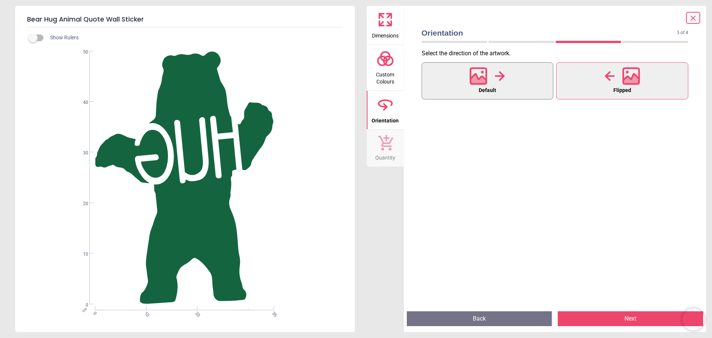
click at [485, 84] on icon at bounding box center [479, 76] width 16 height 16
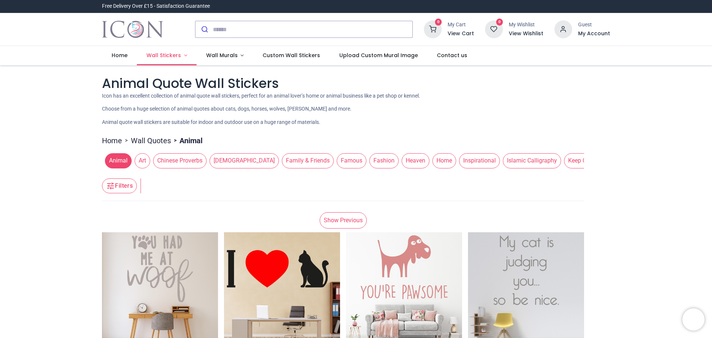
click at [181, 53] on link "Wall Stickers" at bounding box center [167, 55] width 60 height 19
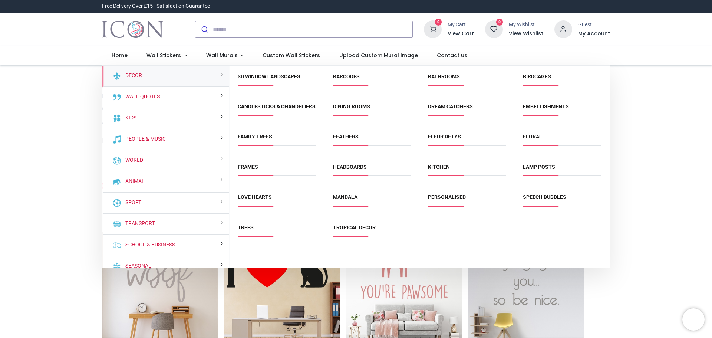
click at [252, 236] on span "Trees" at bounding box center [277, 230] width 78 height 12
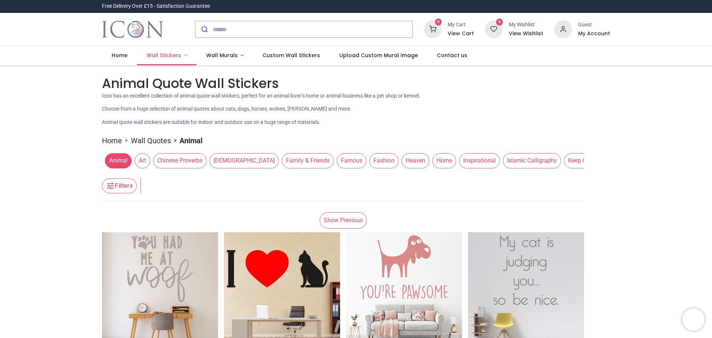
click at [161, 55] on span "Wall Stickers" at bounding box center [163, 55] width 34 height 7
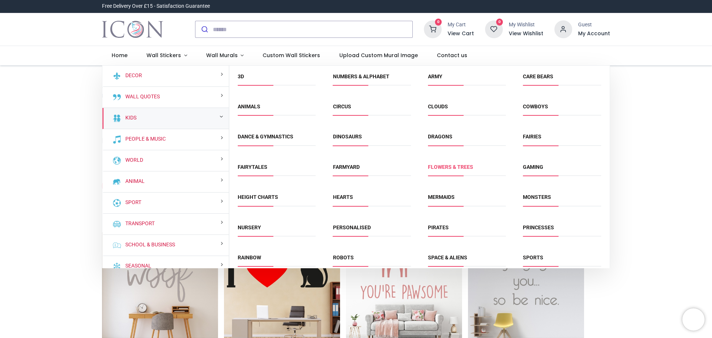
click at [451, 166] on link "Flowers & Trees" at bounding box center [450, 167] width 45 height 6
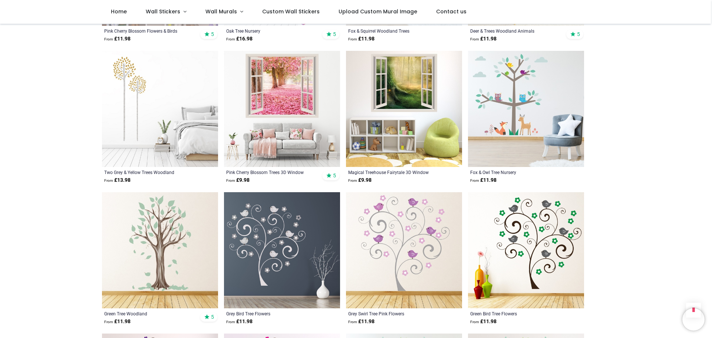
scroll to position [705, 0]
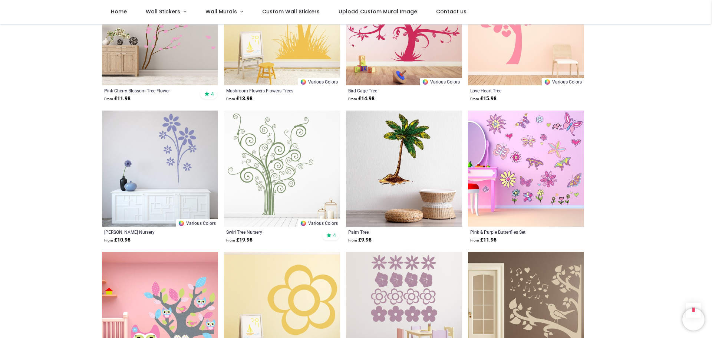
scroll to position [2484, 0]
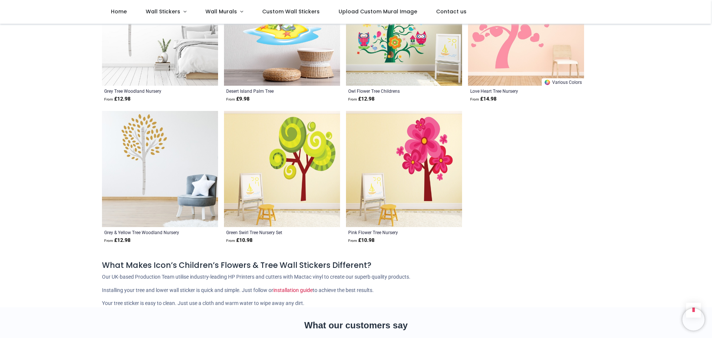
scroll to position [3374, 0]
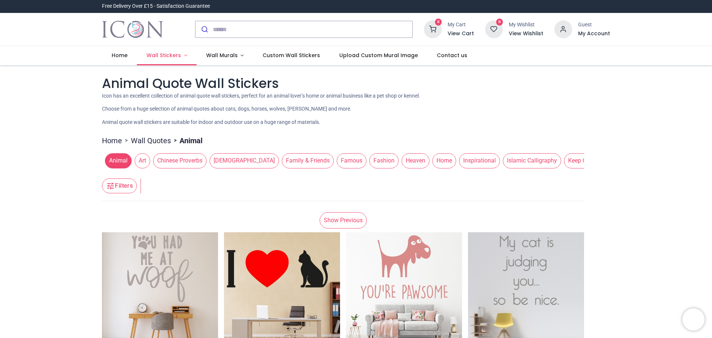
click at [166, 54] on span "Wall Stickers" at bounding box center [163, 55] width 34 height 7
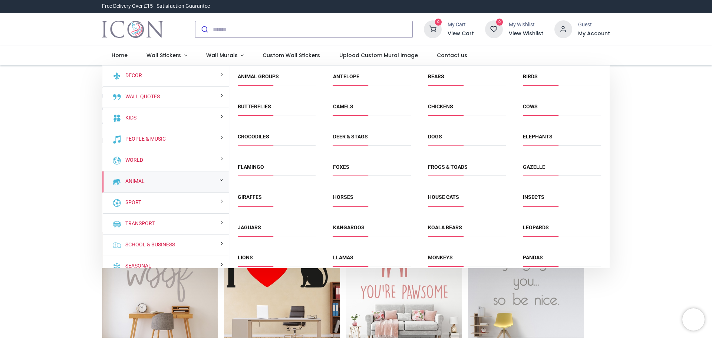
scroll to position [9, 0]
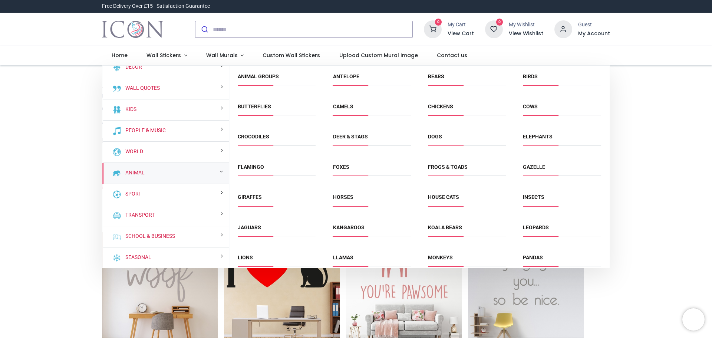
drag, startPoint x: 610, startPoint y: 145, endPoint x: 621, endPoint y: 184, distance: 40.6
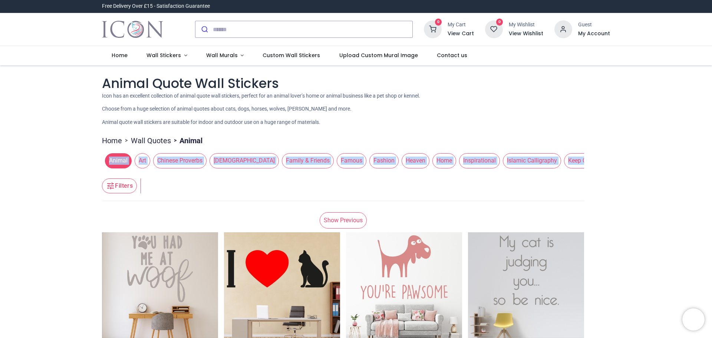
click at [107, 140] on link "Home" at bounding box center [112, 140] width 20 height 10
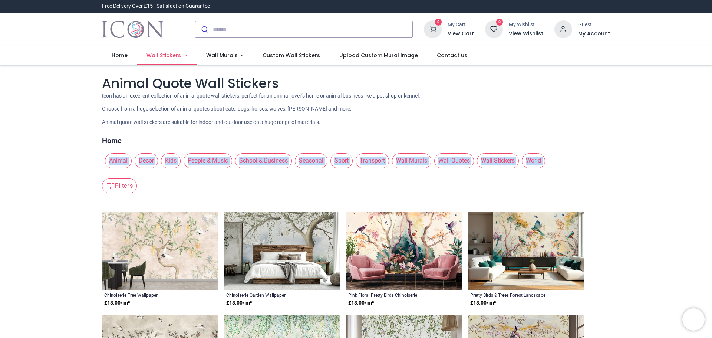
click at [158, 59] on link "Wall Stickers" at bounding box center [167, 55] width 60 height 19
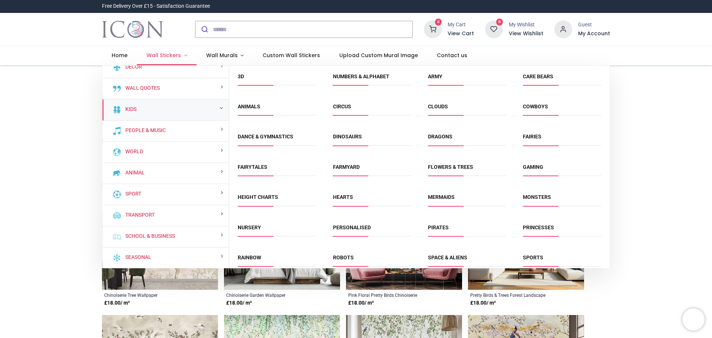
click at [181, 57] on link "Wall Stickers" at bounding box center [167, 55] width 60 height 19
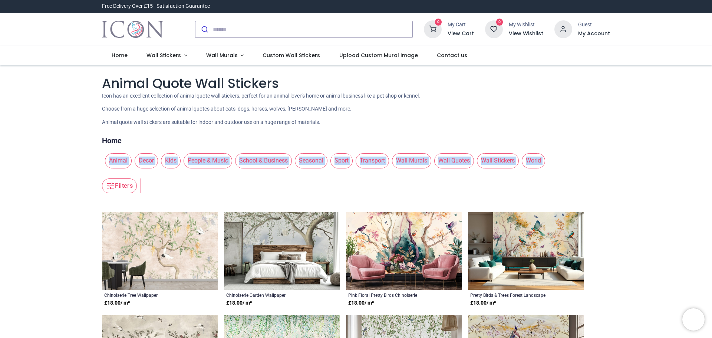
click at [496, 161] on span "Wall Stickers" at bounding box center [498, 160] width 42 height 15
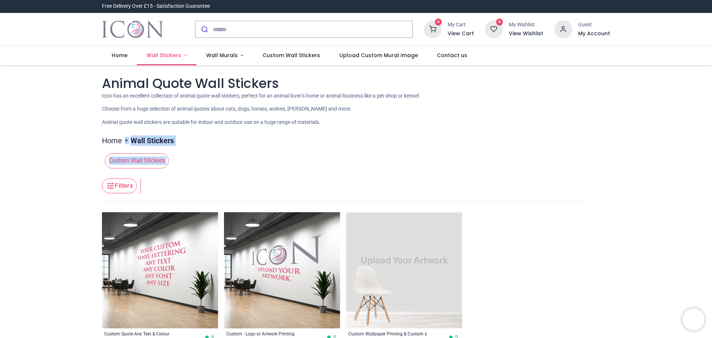
click at [169, 53] on span "Wall Stickers" at bounding box center [163, 55] width 34 height 7
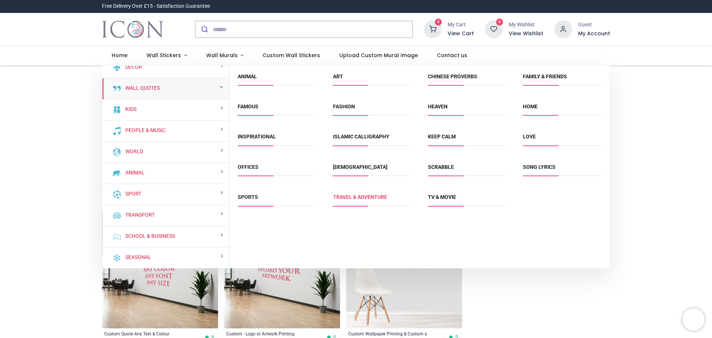
click at [380, 197] on link "Travel & Adventure" at bounding box center [360, 197] width 54 height 6
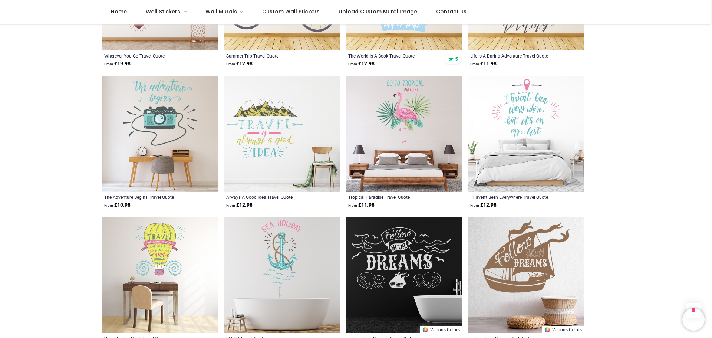
scroll to position [556, 0]
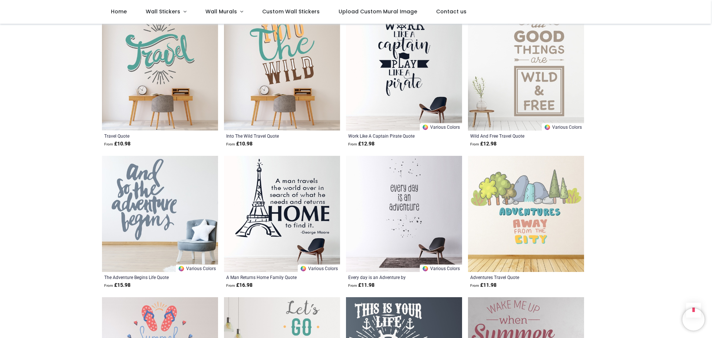
scroll to position [1780, 0]
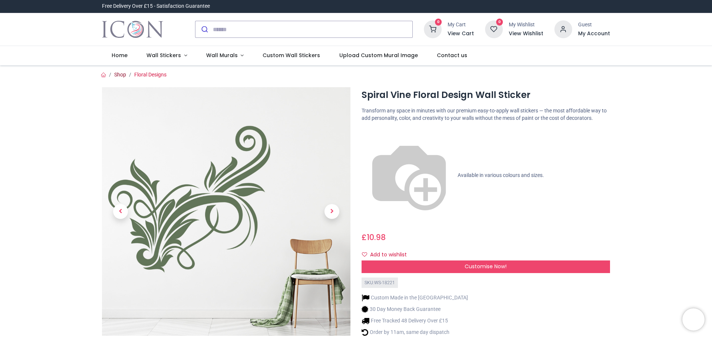
click at [121, 77] on link "Shop" at bounding box center [120, 75] width 12 height 6
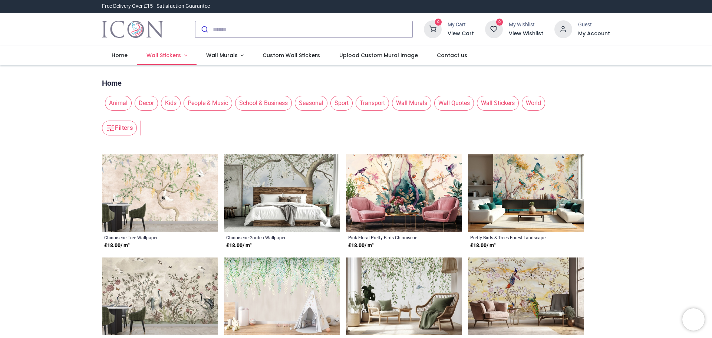
click at [169, 54] on span "Wall Stickers" at bounding box center [163, 55] width 34 height 7
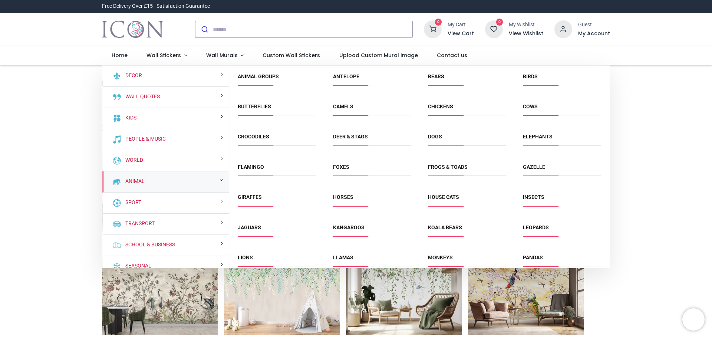
click at [439, 132] on li "Dogs" at bounding box center [467, 140] width 84 height 17
